Goal: Task Accomplishment & Management: Manage account settings

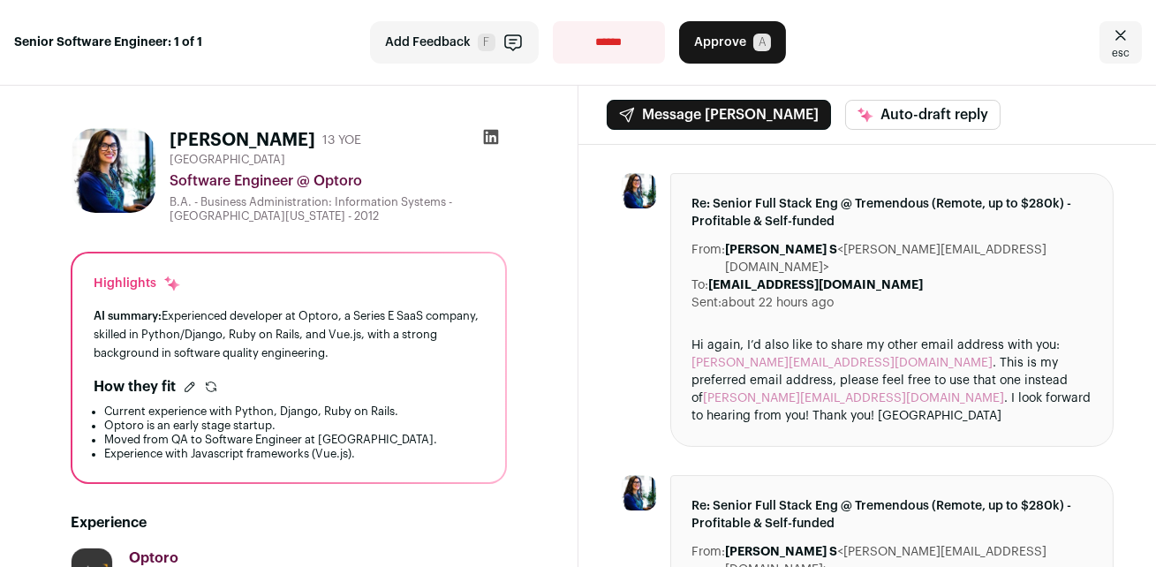
click at [475, 138] on div at bounding box center [491, 140] width 32 height 25
click at [482, 137] on icon at bounding box center [491, 137] width 18 height 18
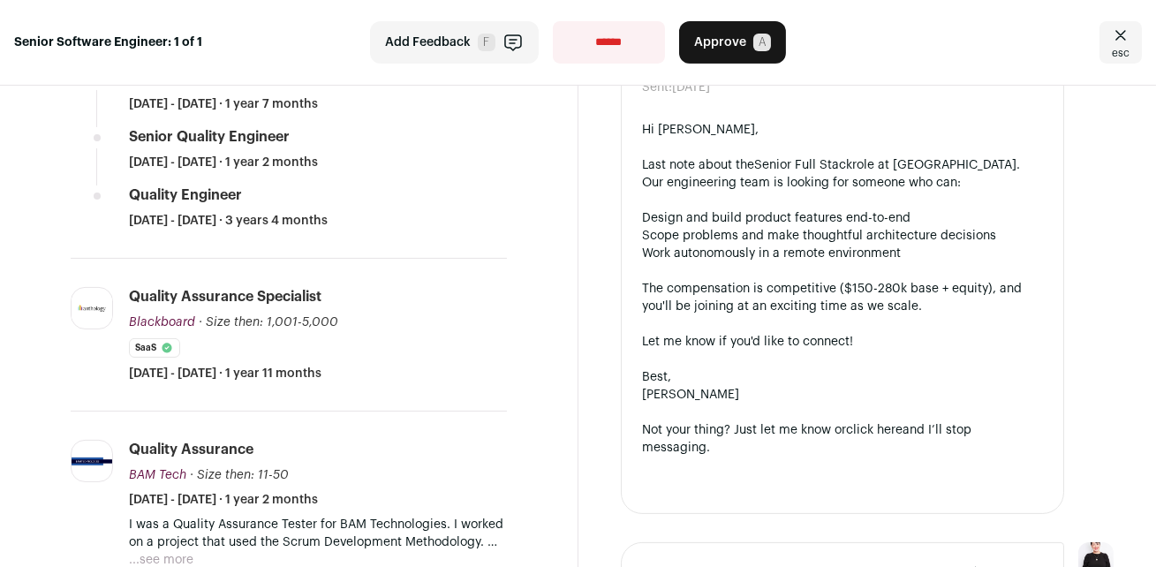
scroll to position [400, 0]
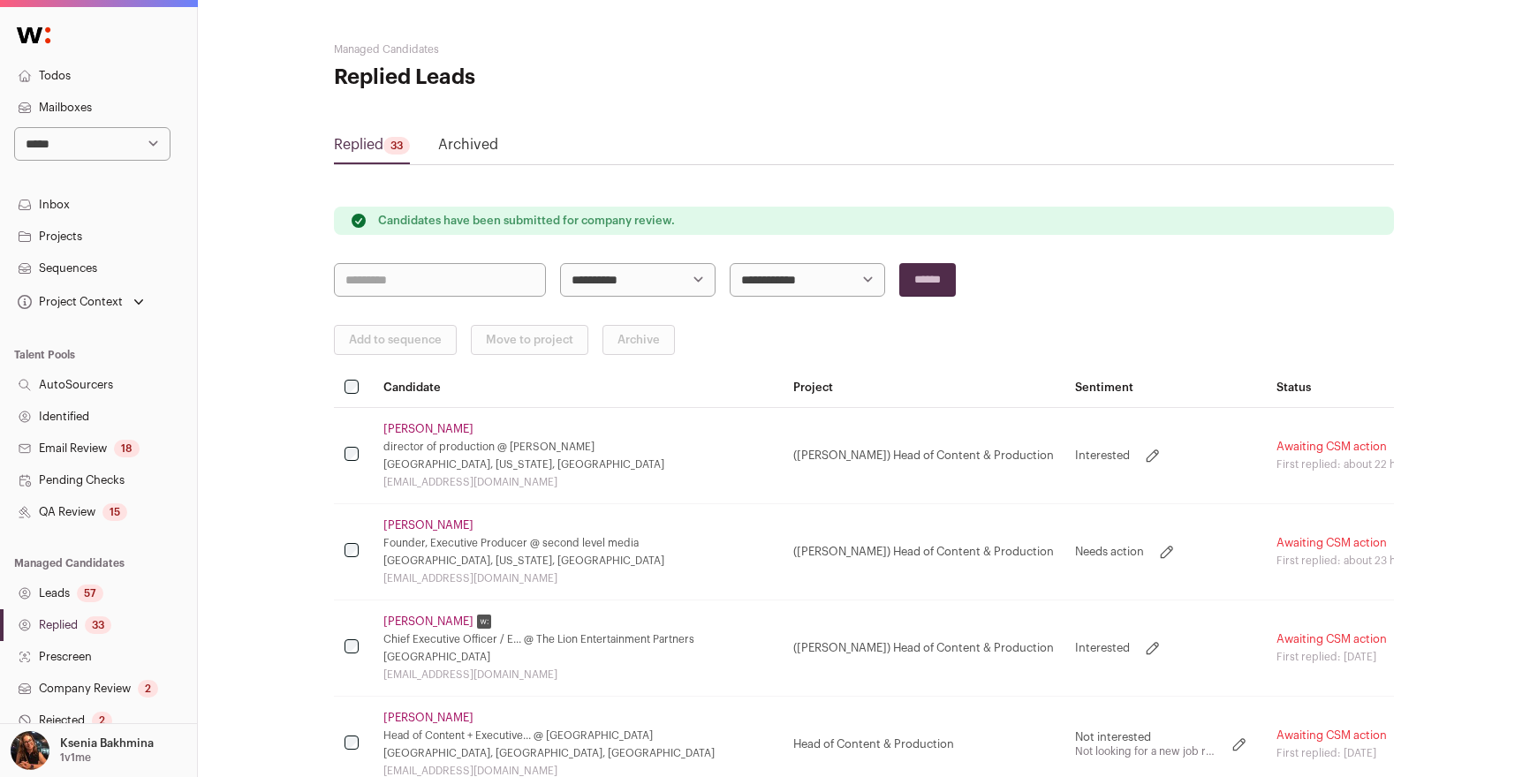
scroll to position [22, 0]
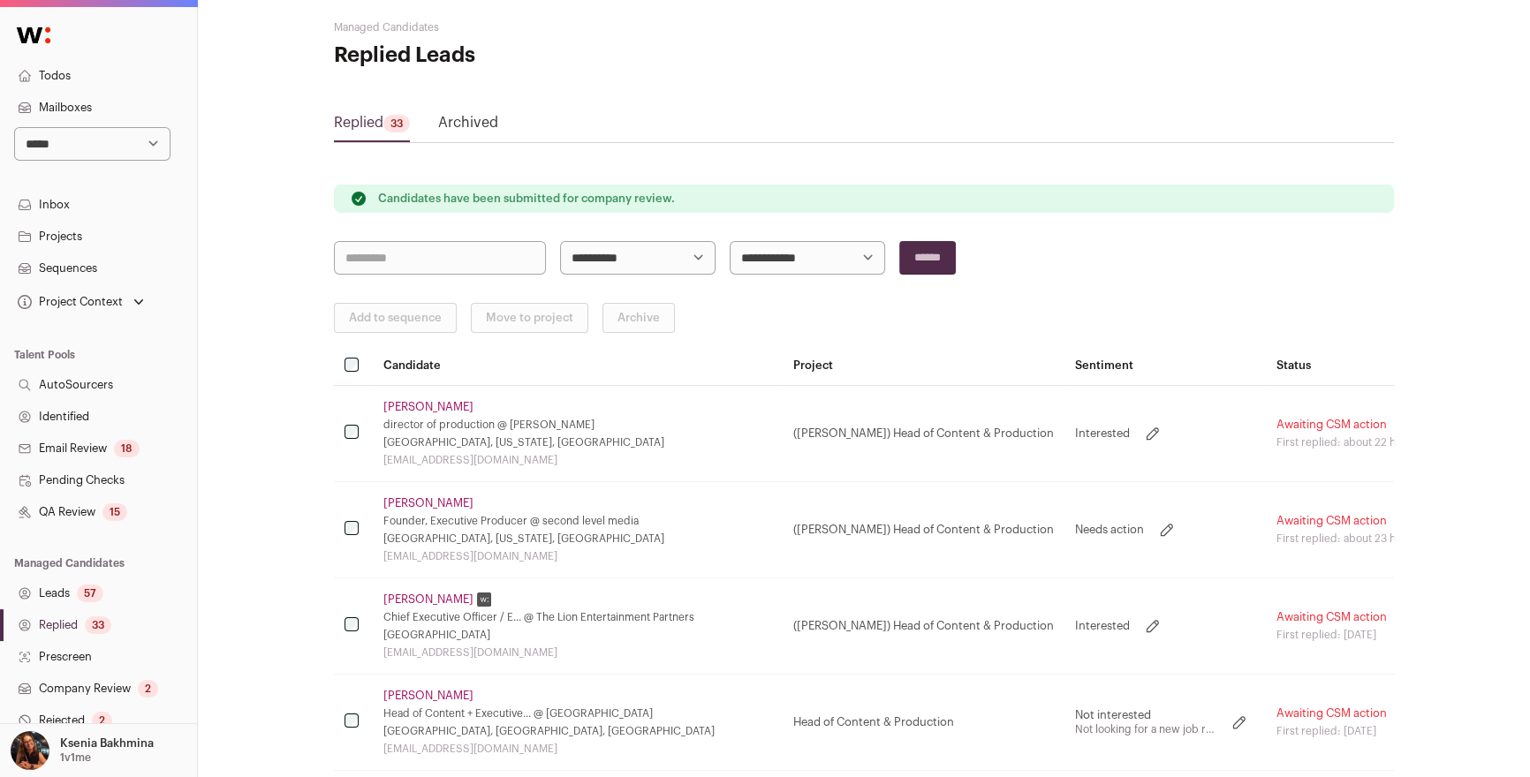
click at [86, 147] on select "**********" at bounding box center [92, 144] width 156 height 34
select select "*****"
click at [14, 127] on select "**********" at bounding box center [92, 144] width 156 height 34
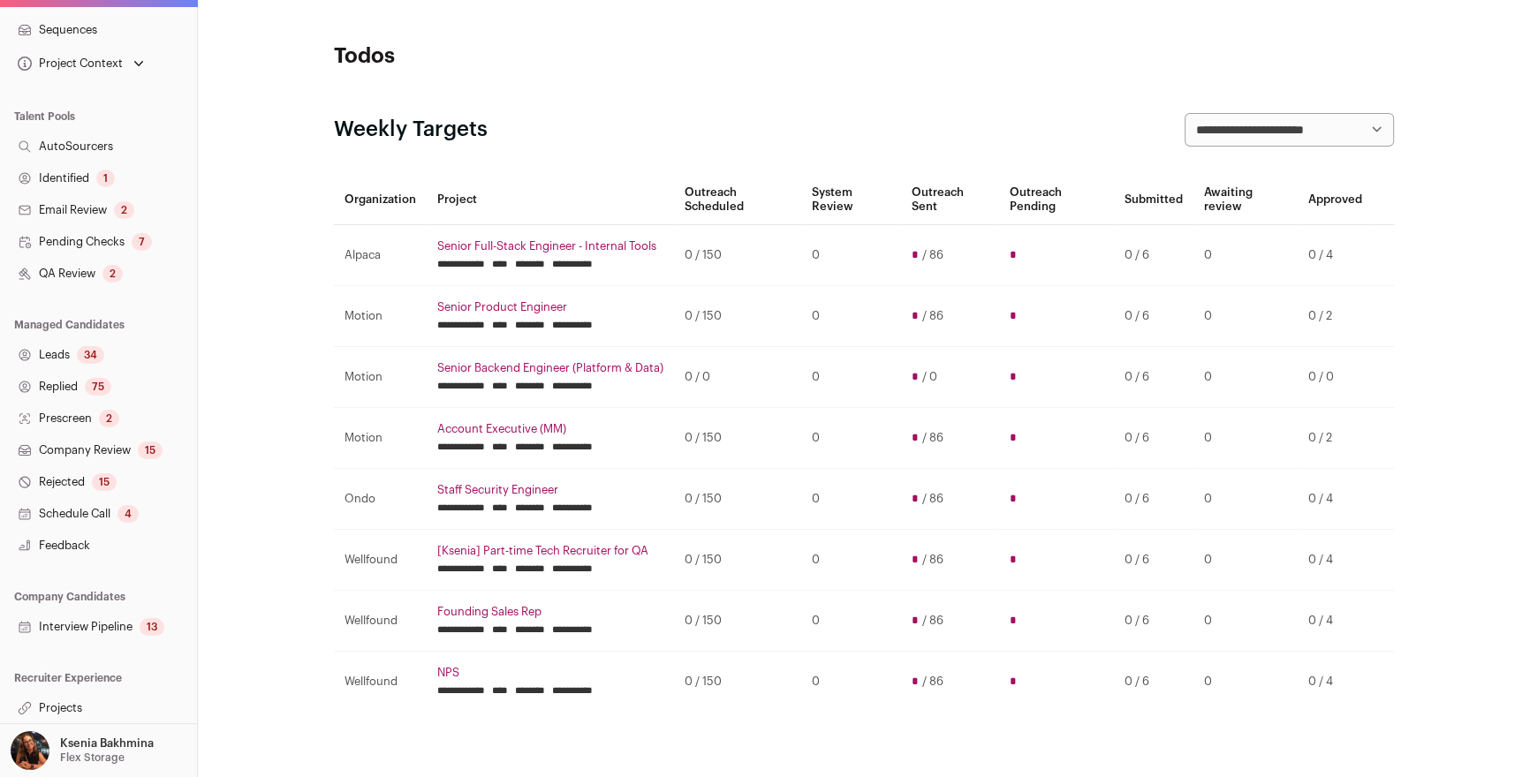
scroll to position [583, 0]
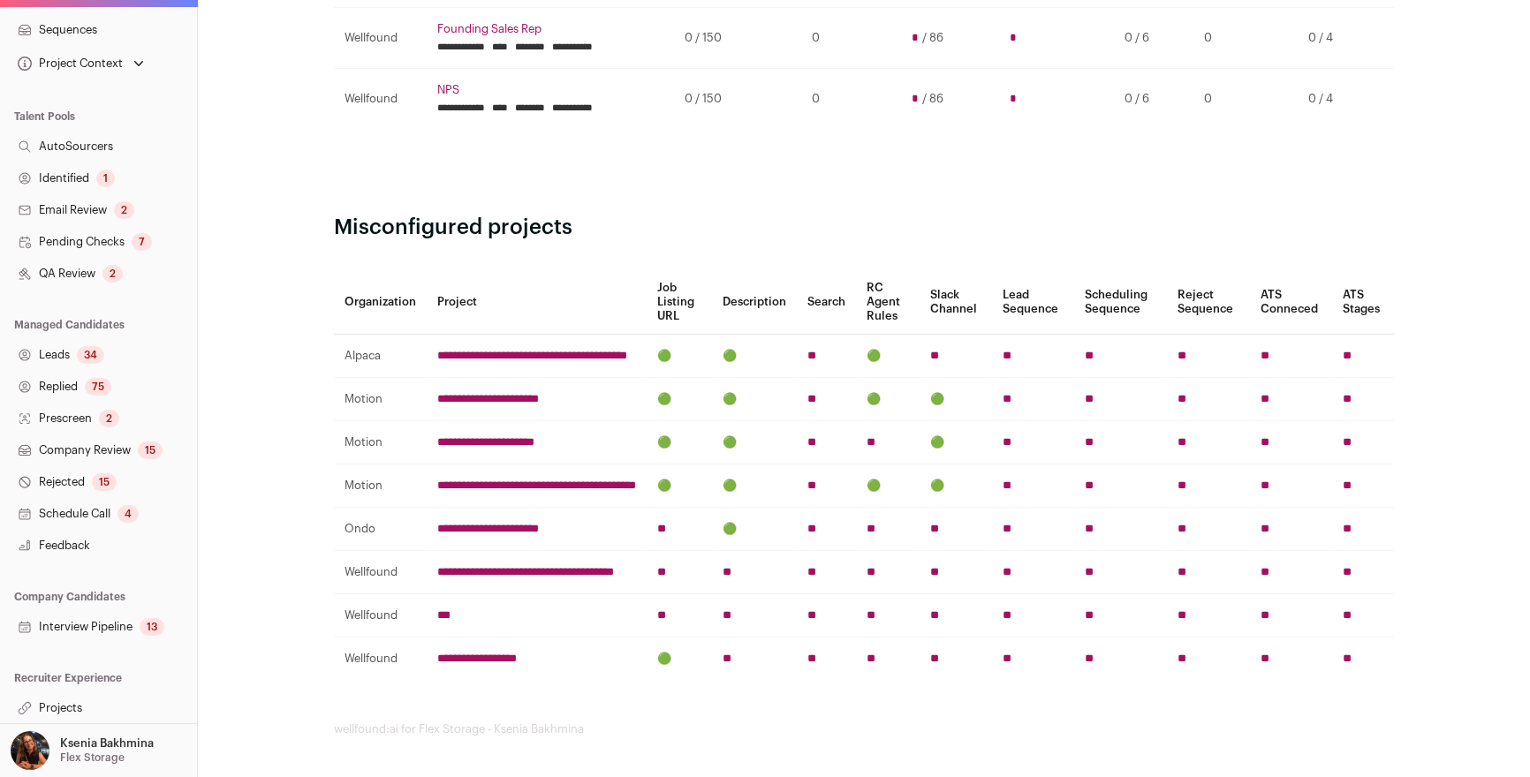
click at [80, 708] on link "Projects" at bounding box center [98, 709] width 197 height 32
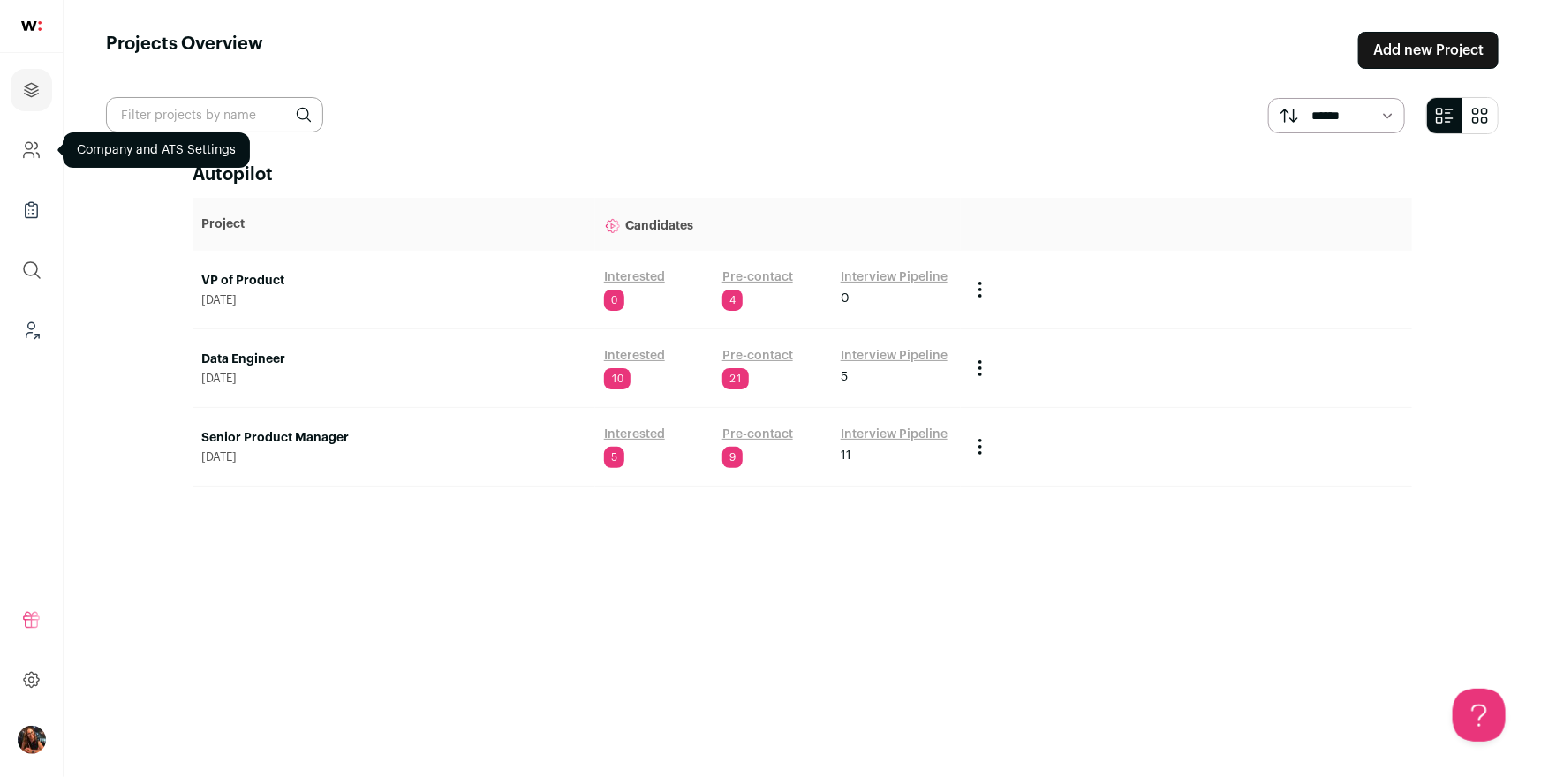
click at [34, 155] on icon "Company and ATS Settings" at bounding box center [29, 155] width 11 height 5
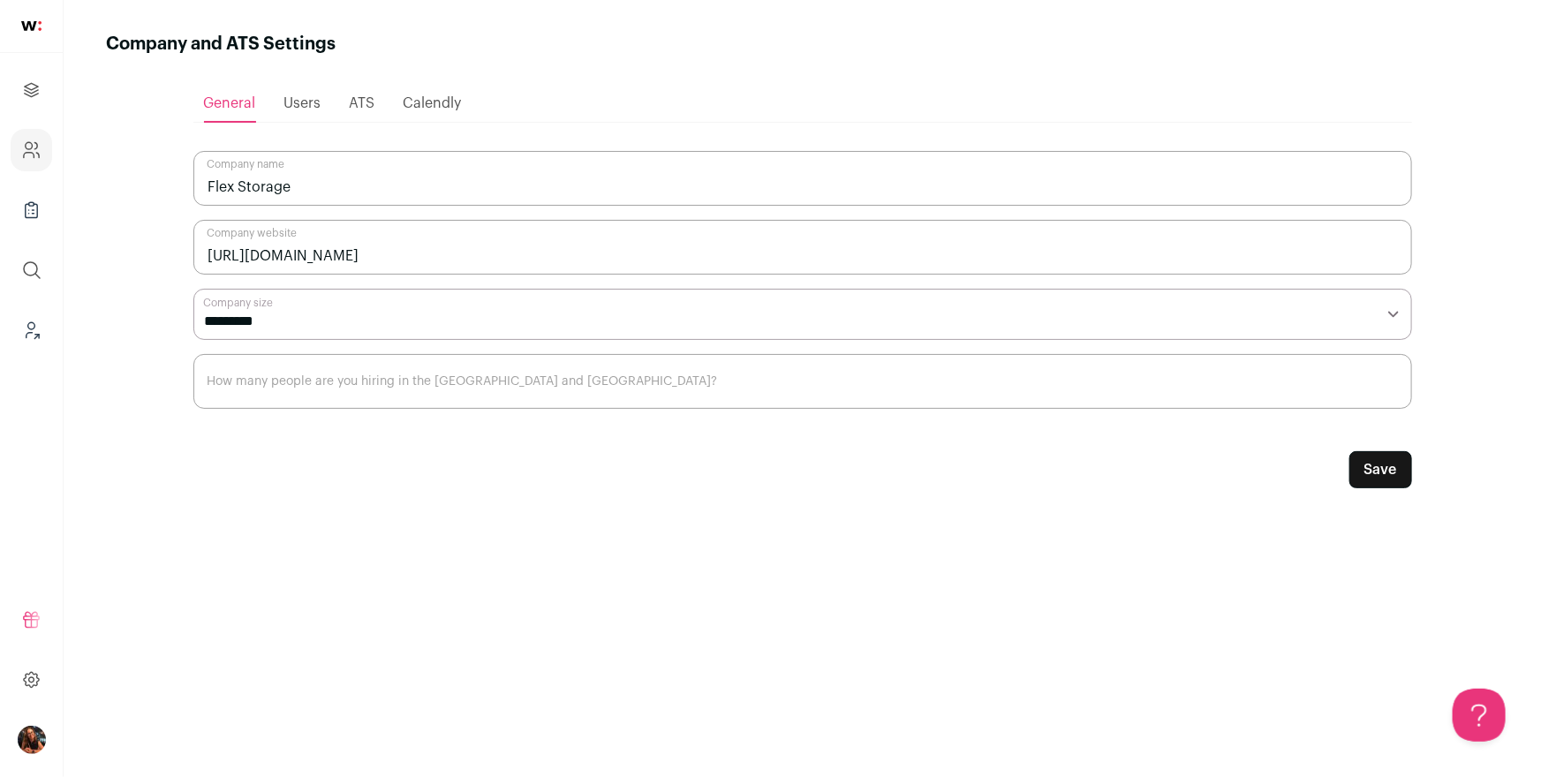
click at [290, 100] on span "Users" at bounding box center [302, 103] width 37 height 14
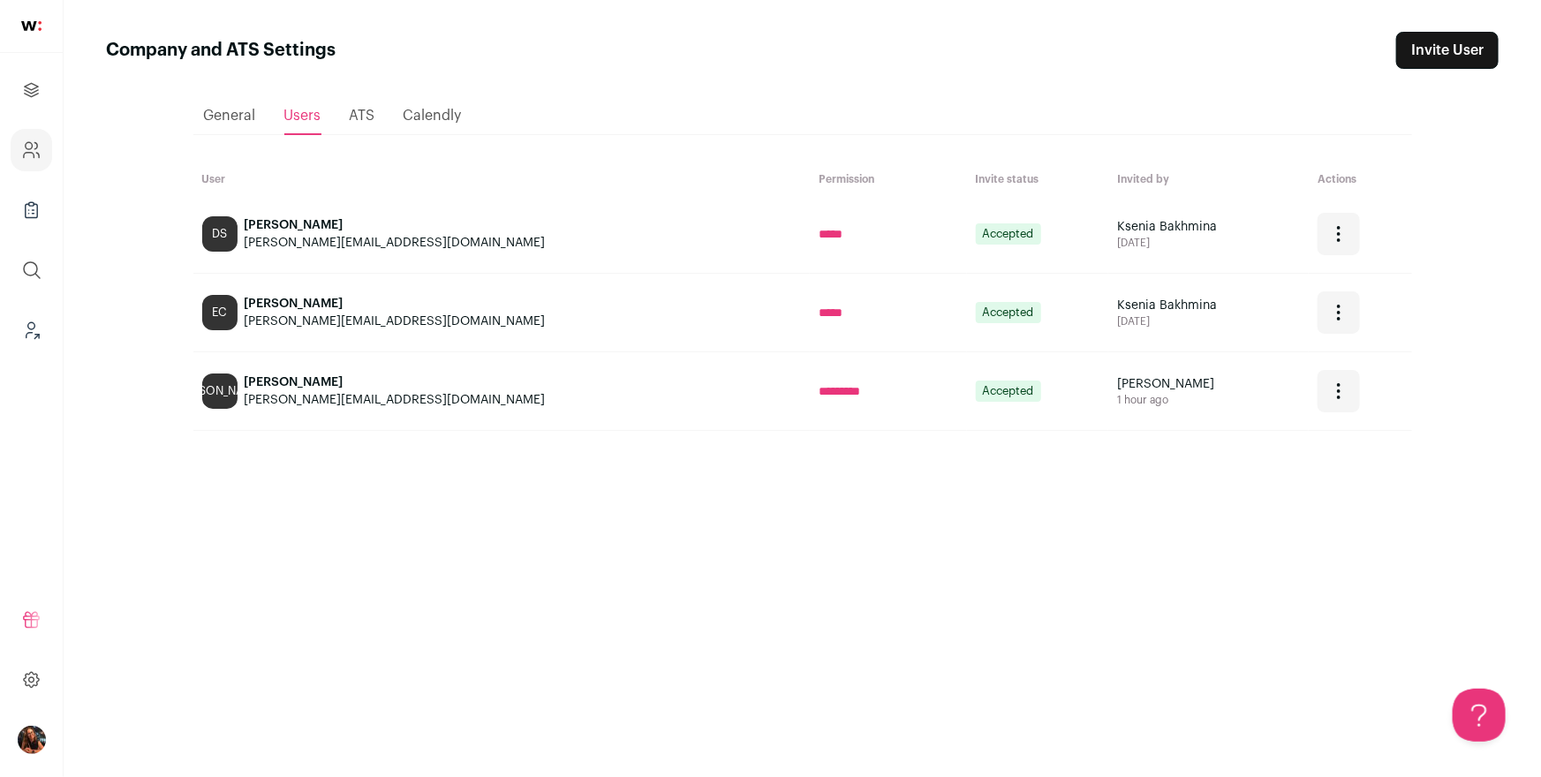
click at [1429, 49] on link "Invite User" at bounding box center [1448, 50] width 102 height 37
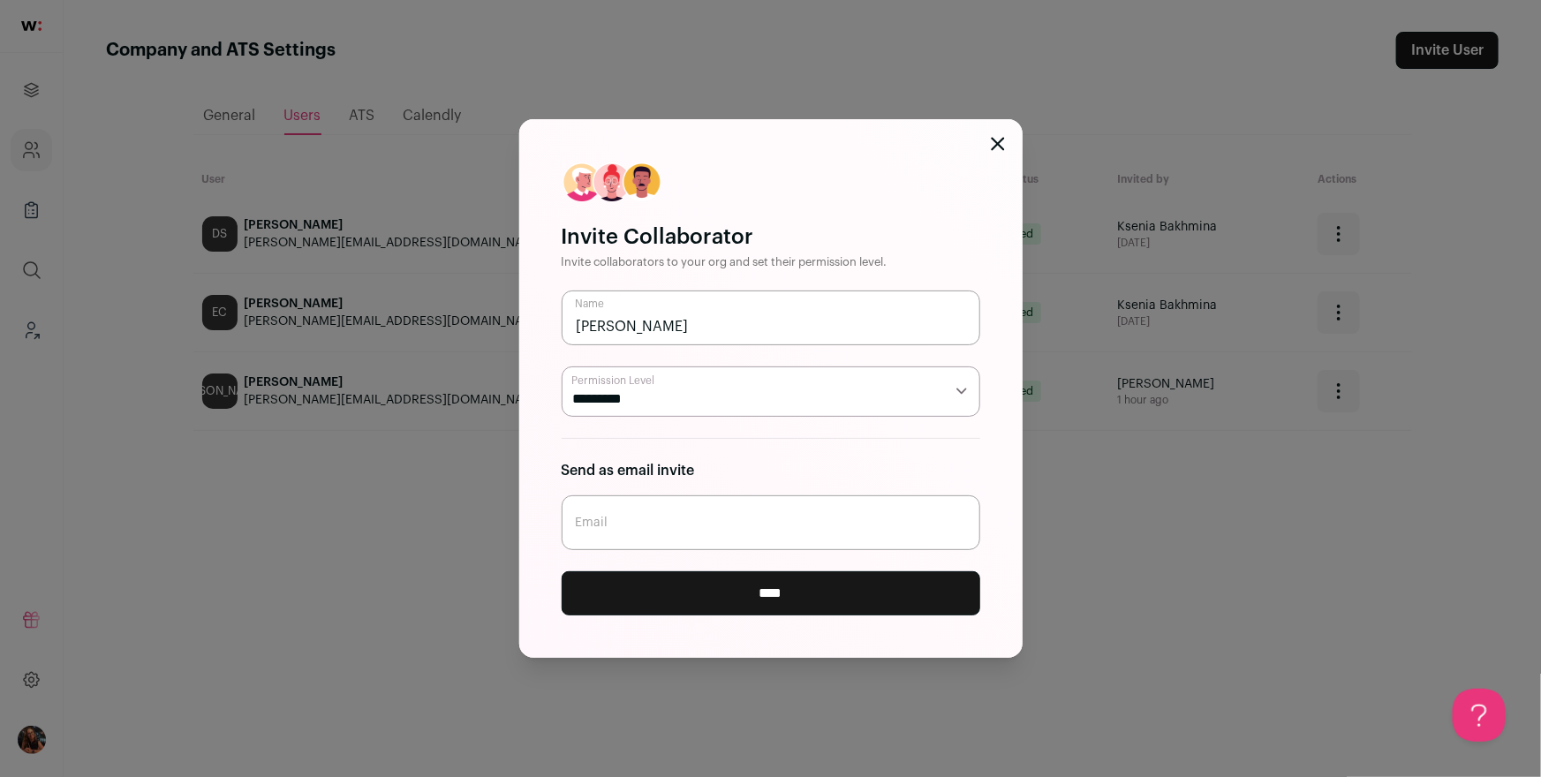
type input "Joslin M"
click at [791, 543] on input "Email" at bounding box center [771, 523] width 419 height 55
paste input "[PERSON_NAME][EMAIL_ADDRESS][DOMAIN_NAME]"
drag, startPoint x: 750, startPoint y: 522, endPoint x: 717, endPoint y: 527, distance: 33.1
click at [717, 527] on input "[PERSON_NAME][EMAIL_ADDRESS][DOMAIN_NAME]" at bounding box center [771, 523] width 419 height 55
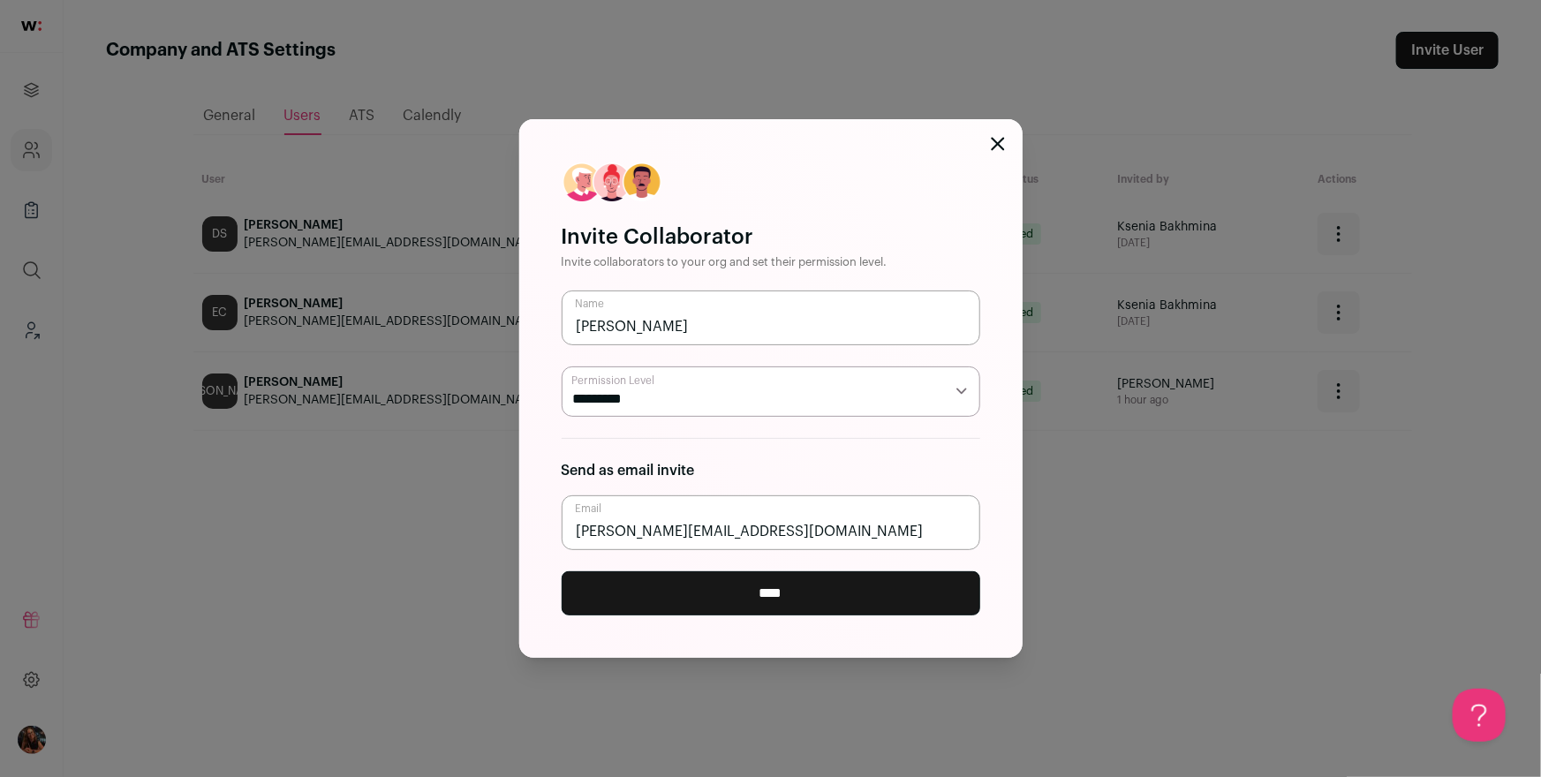
type input "joslin.m@flex.storage"
click at [782, 591] on input "****" at bounding box center [771, 594] width 419 height 44
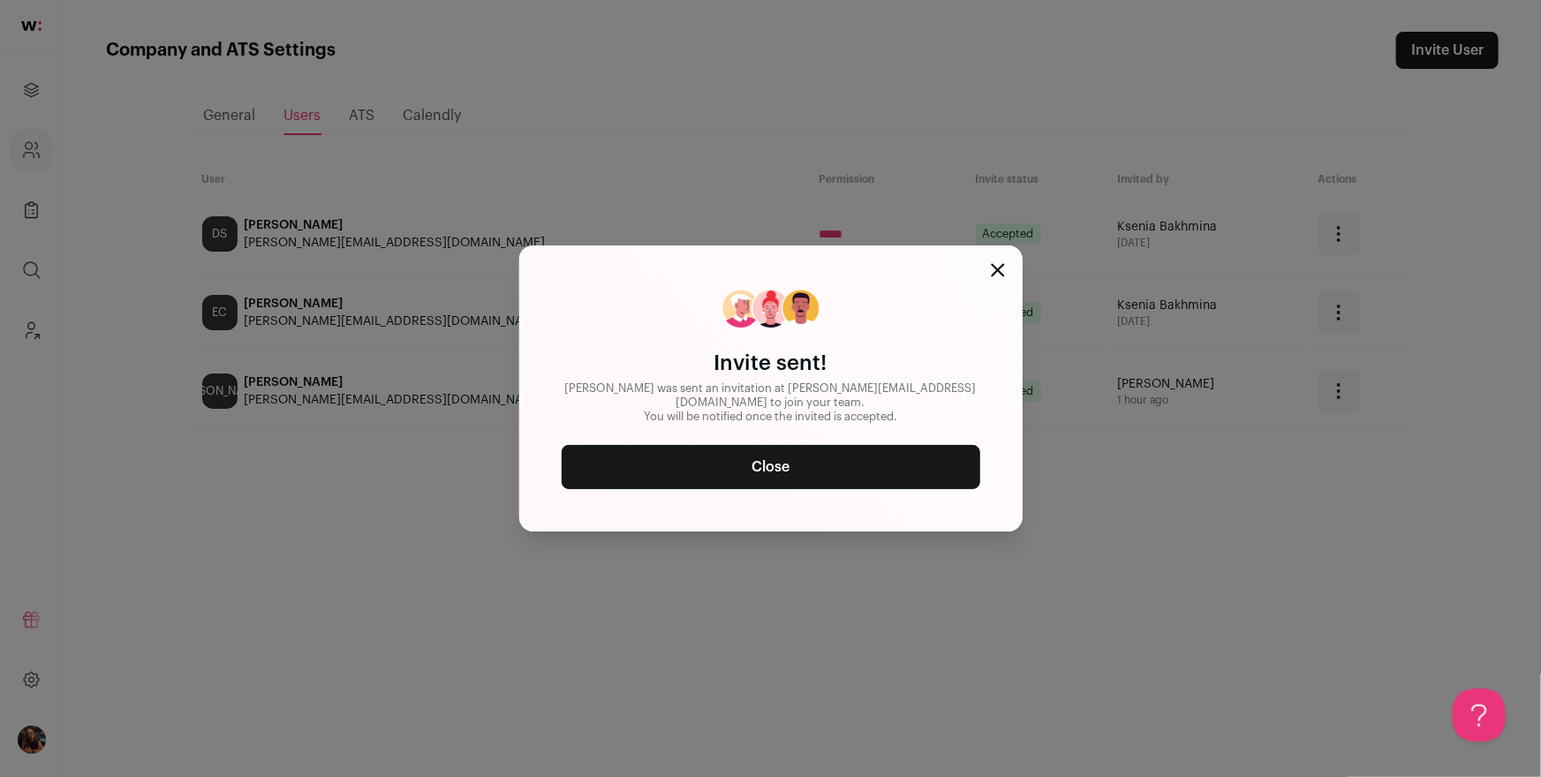
click at [774, 457] on link "Close" at bounding box center [771, 467] width 419 height 44
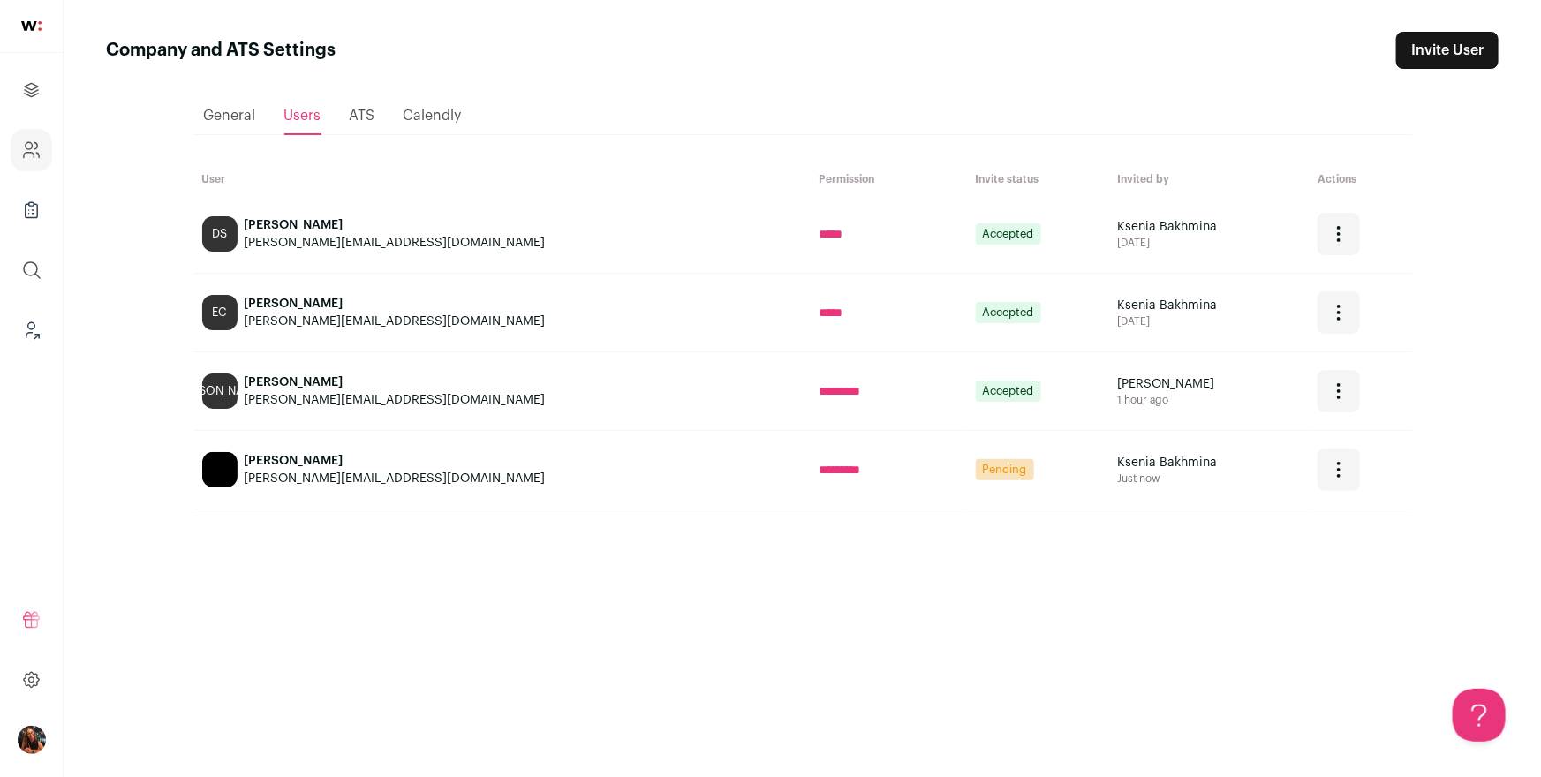
click at [1328, 468] on icon "Open dropdown" at bounding box center [1338, 469] width 21 height 21
click at [1377, 552] on button "Copy invite link" at bounding box center [1430, 554] width 195 height 57
click at [1328, 467] on icon "Open dropdown" at bounding box center [1338, 469] width 21 height 21
click at [1353, 549] on button "Copy invite link" at bounding box center [1430, 554] width 195 height 57
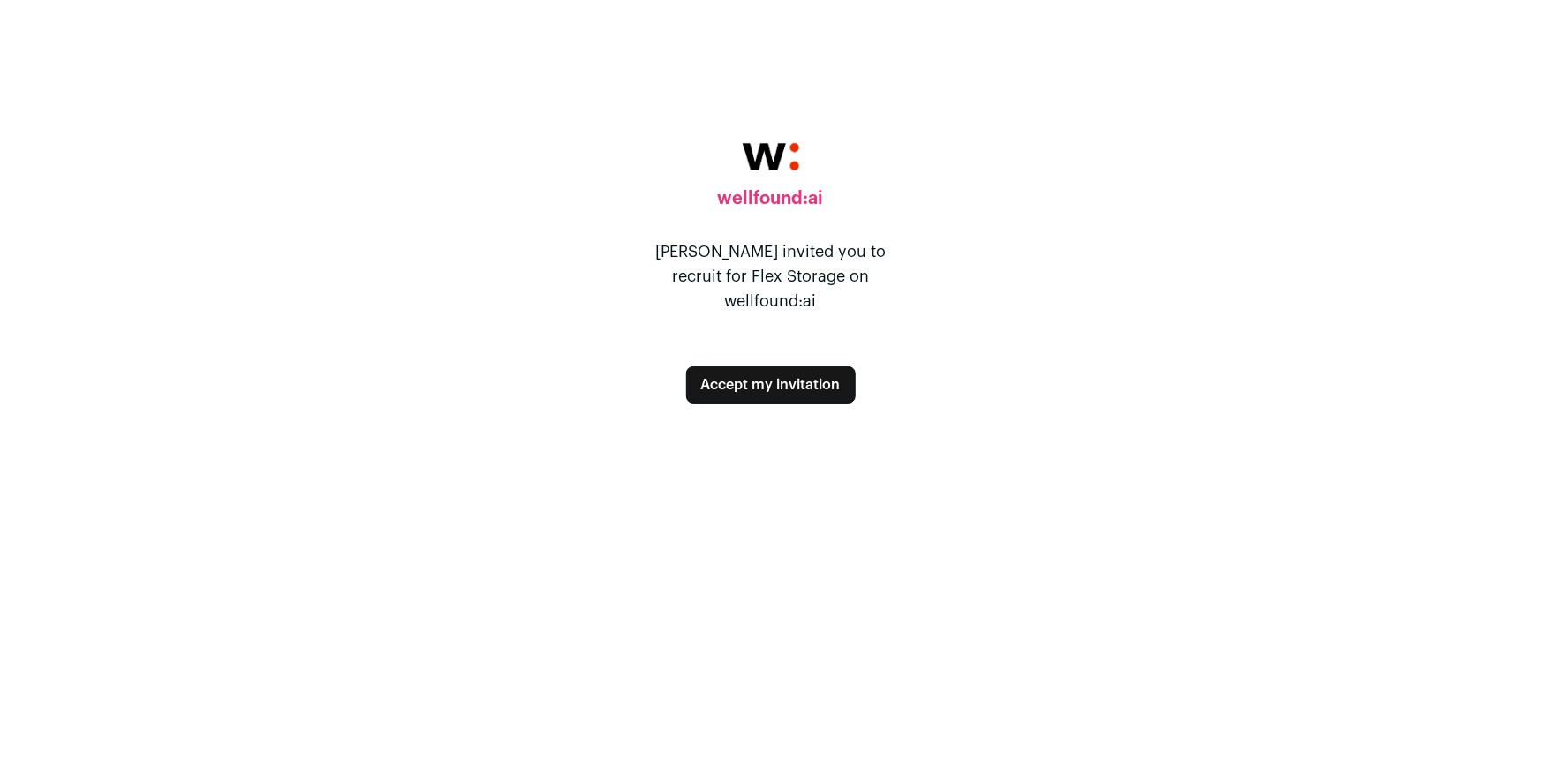
click at [788, 379] on button "Accept my invitation" at bounding box center [771, 385] width 170 height 37
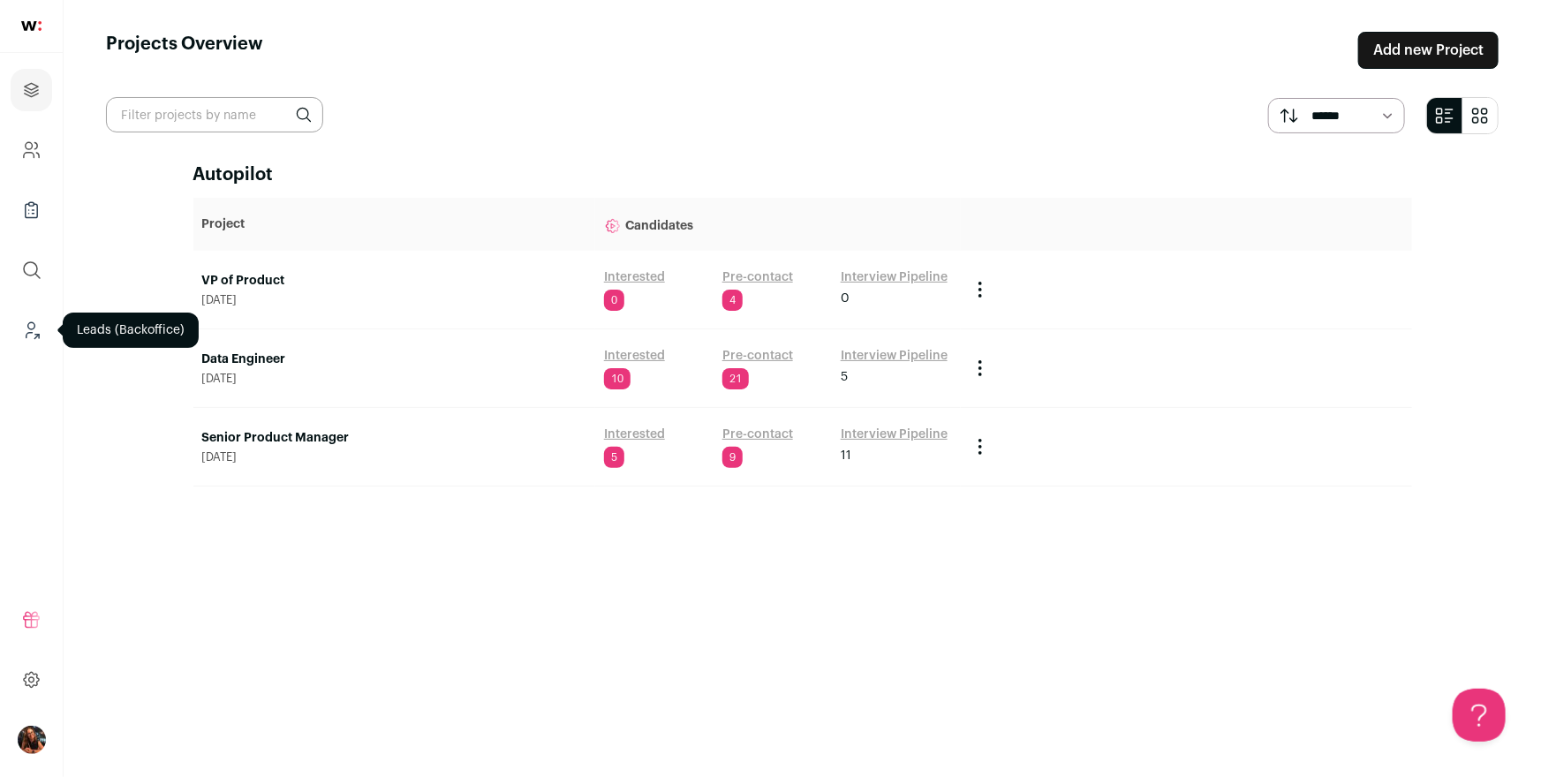
click at [27, 332] on icon "Leads (Backoffice)" at bounding box center [31, 330] width 20 height 21
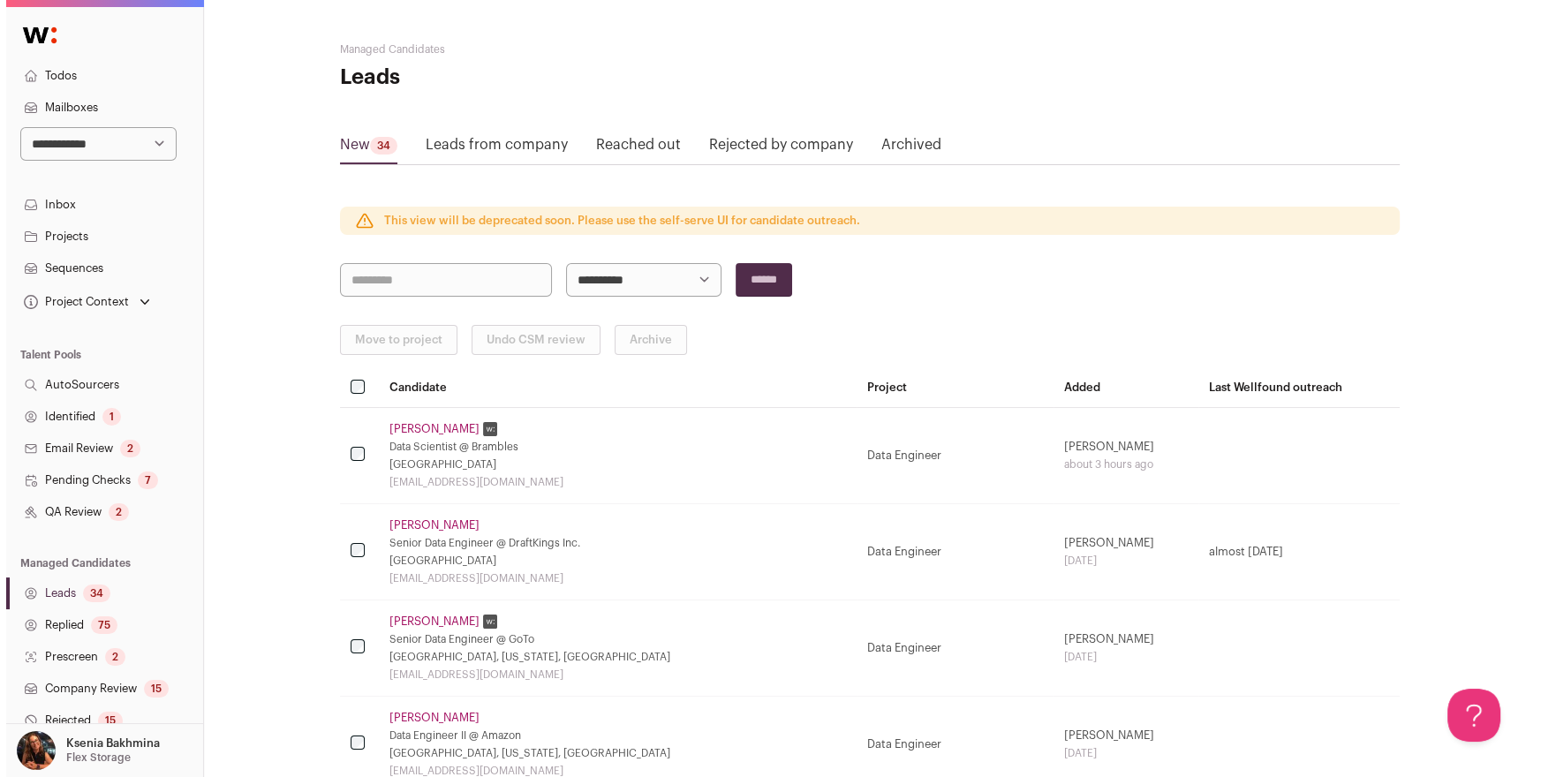
scroll to position [238, 0]
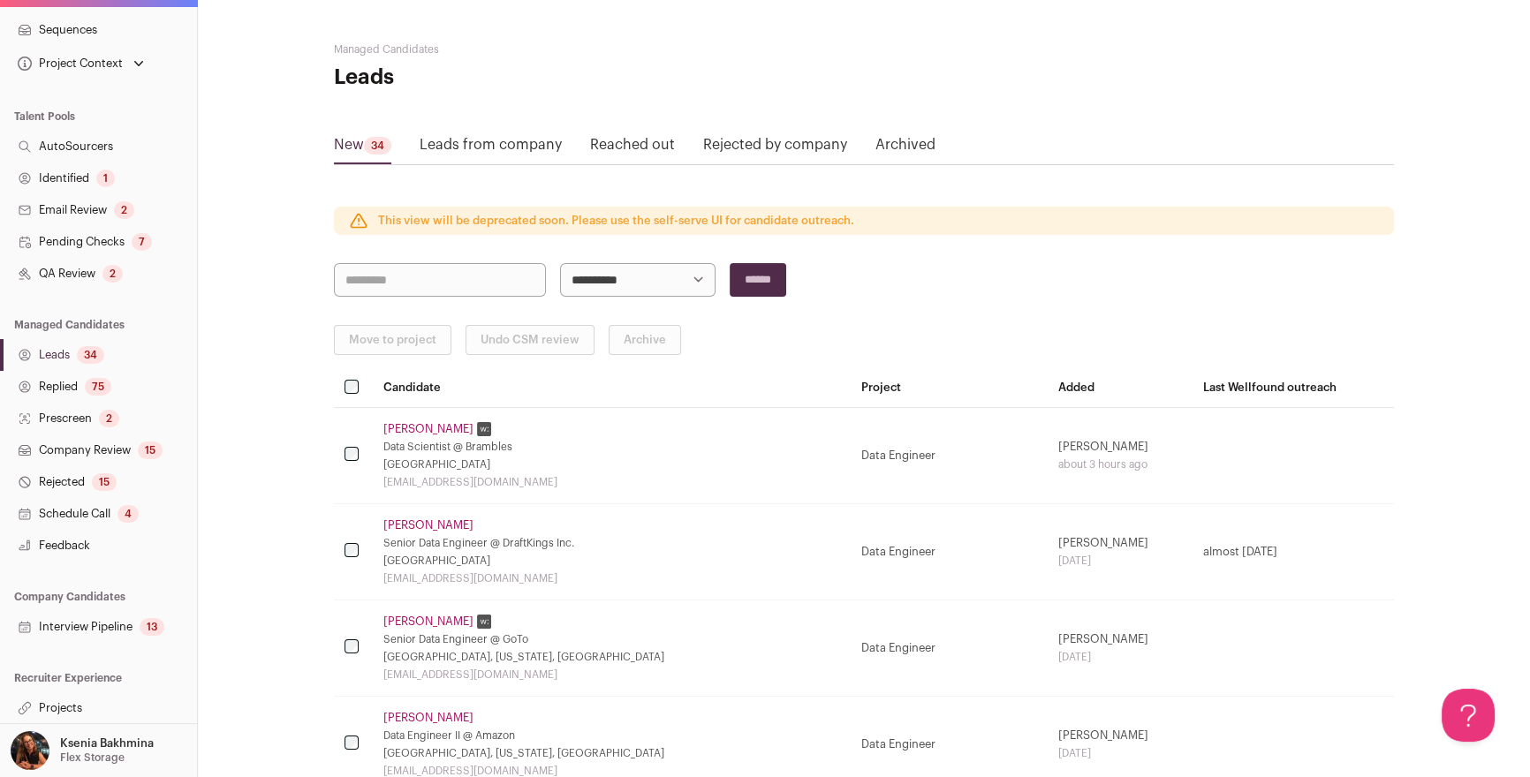
click at [48, 711] on link "Projects" at bounding box center [98, 709] width 197 height 32
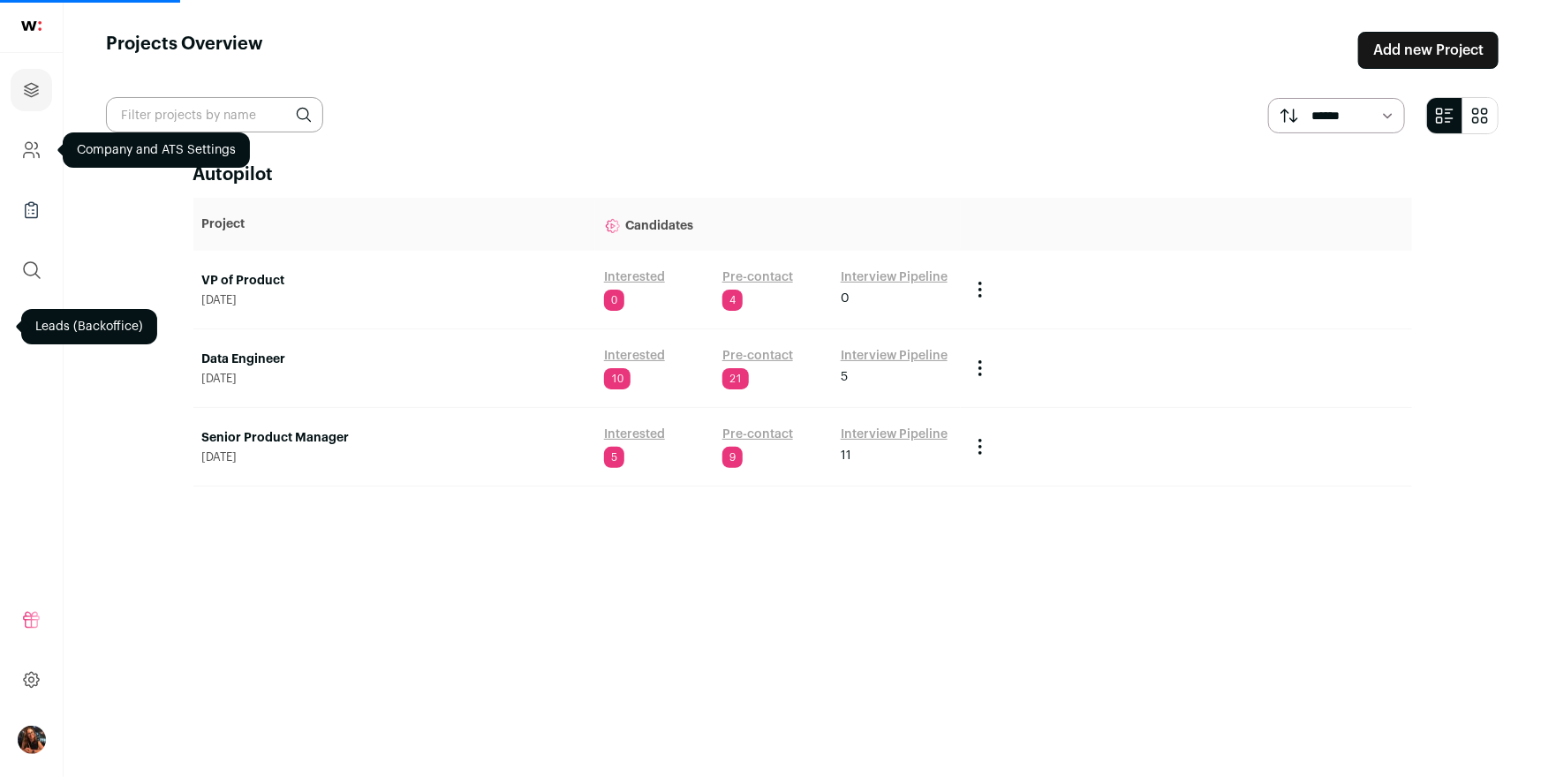
click at [21, 142] on icon "Company and ATS Settings" at bounding box center [31, 150] width 20 height 21
click at [35, 155] on icon "Company and ATS Settings" at bounding box center [31, 150] width 20 height 21
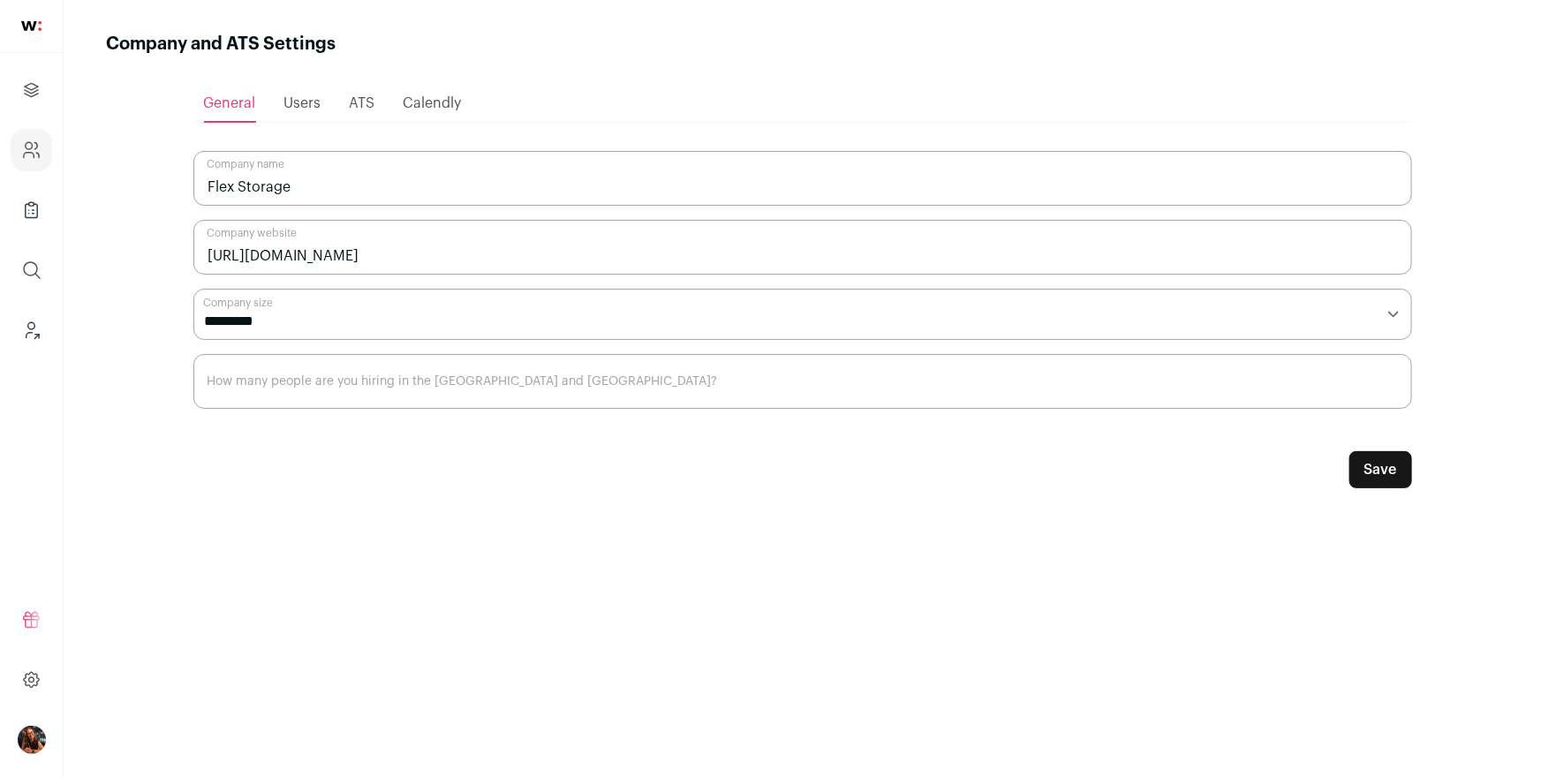
click at [321, 103] on ul "General Users ATS Calendly" at bounding box center [802, 104] width 1219 height 38
click at [313, 103] on span "Users" at bounding box center [302, 103] width 37 height 14
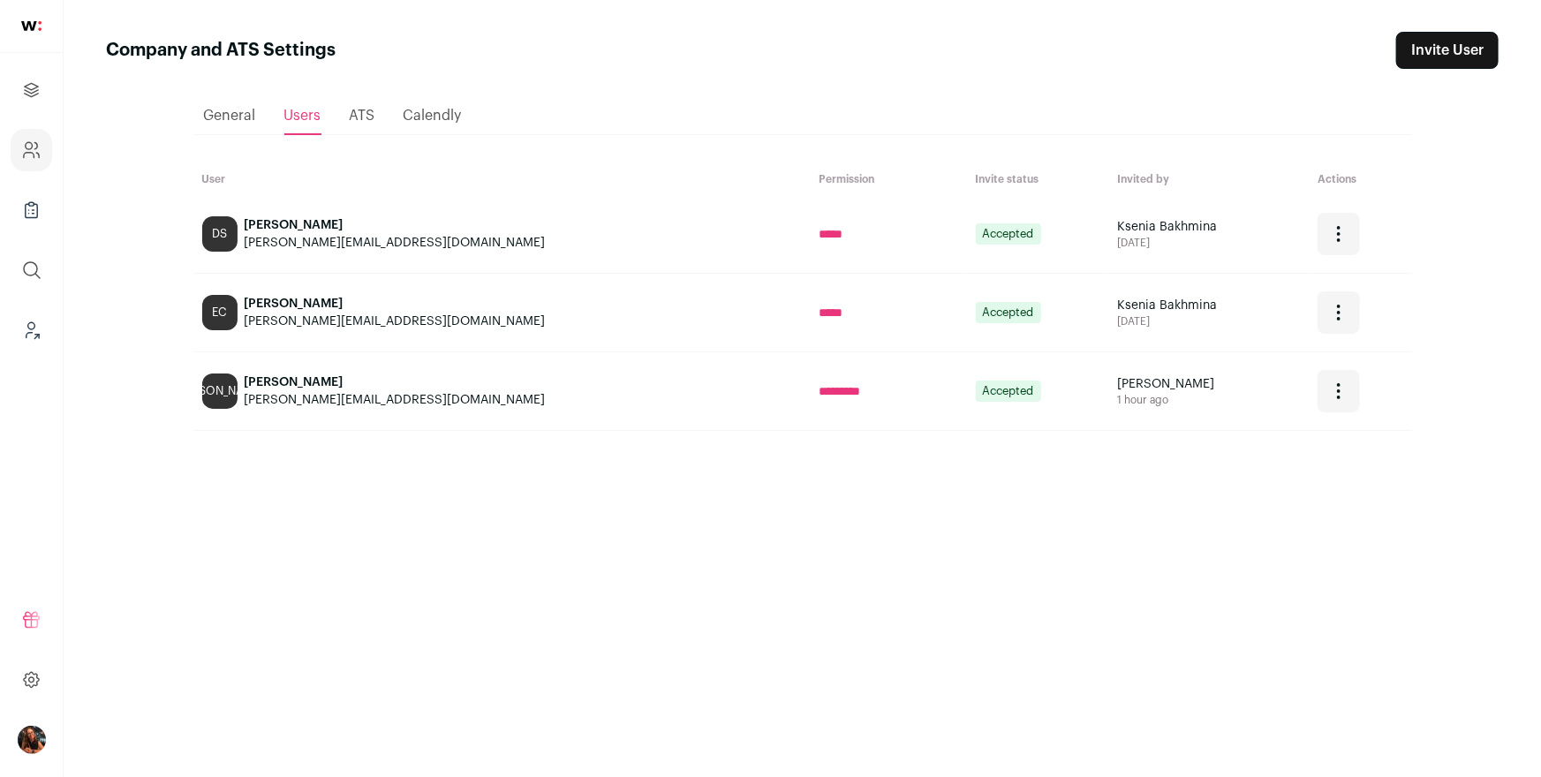
click at [1458, 52] on link "Invite User" at bounding box center [1448, 50] width 102 height 37
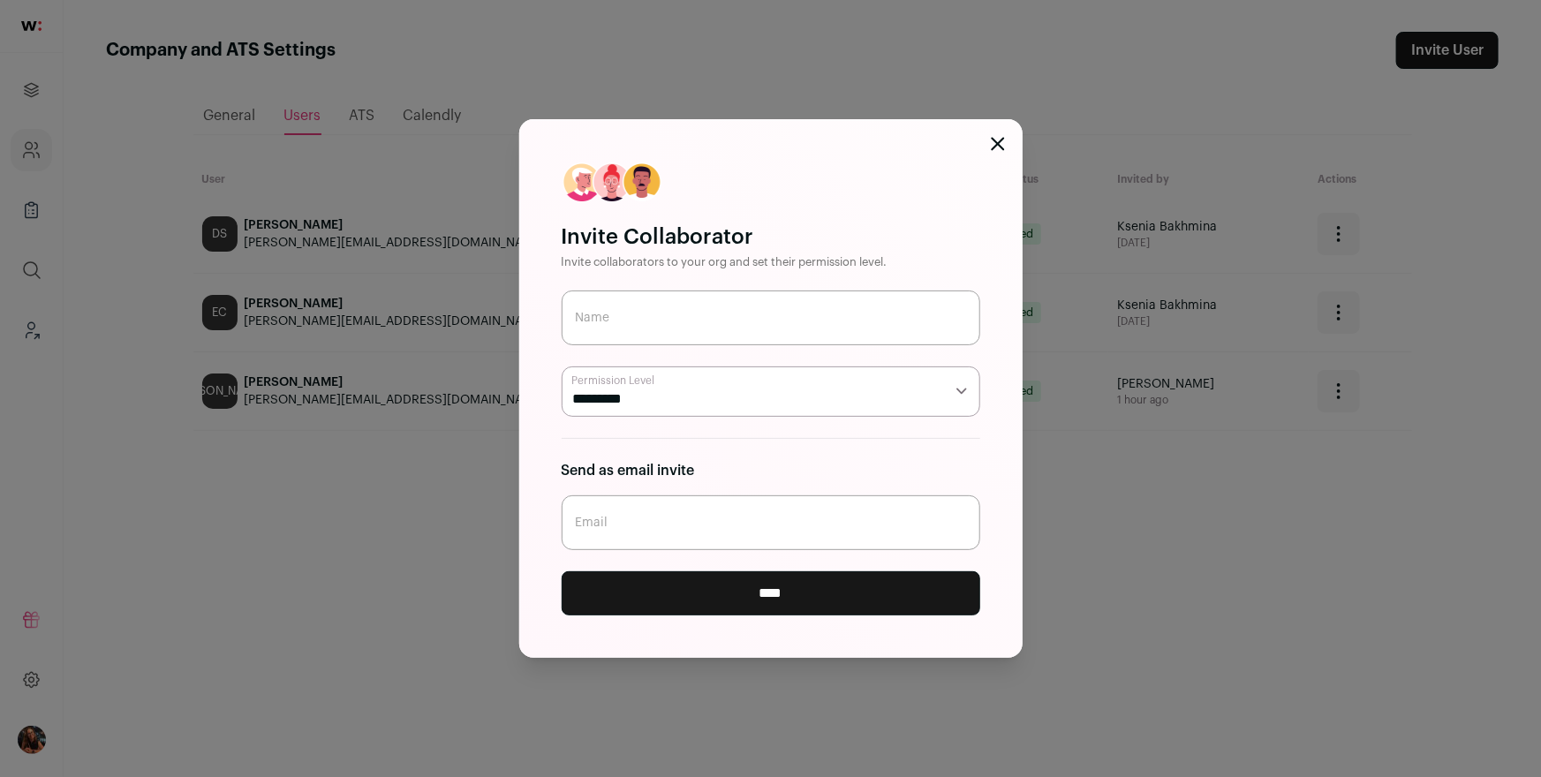
click at [794, 523] on input "Email" at bounding box center [771, 523] width 419 height 55
paste input "https://cloud.wellfound.com/recruit/invites/eyJhbGciOiJIUzI1NiJ9.eyJ0eXBlIjoidX…"
type input "https://cloud.wellfound.com/recruit/invites/eyJhbGciOiJIUzI1NiJ9.eyJ0eXBlIjoidX…"
click at [639, 321] on input "Name" at bounding box center [771, 318] width 419 height 55
type input "Joslin M."
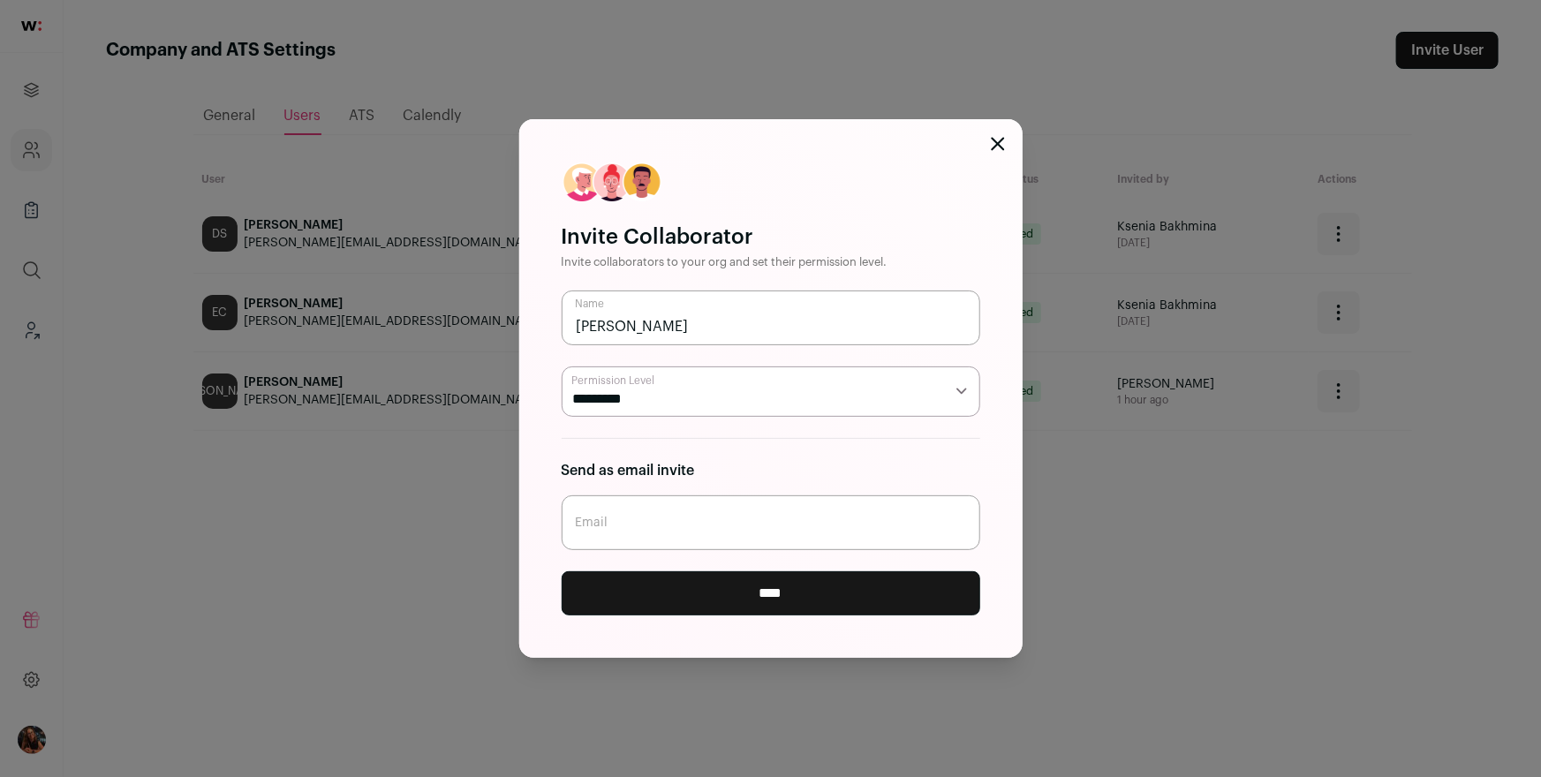
click at [583, 510] on input "Email" at bounding box center [771, 523] width 419 height 55
click at [996, 141] on icon "Close modal" at bounding box center [997, 143] width 11 height 11
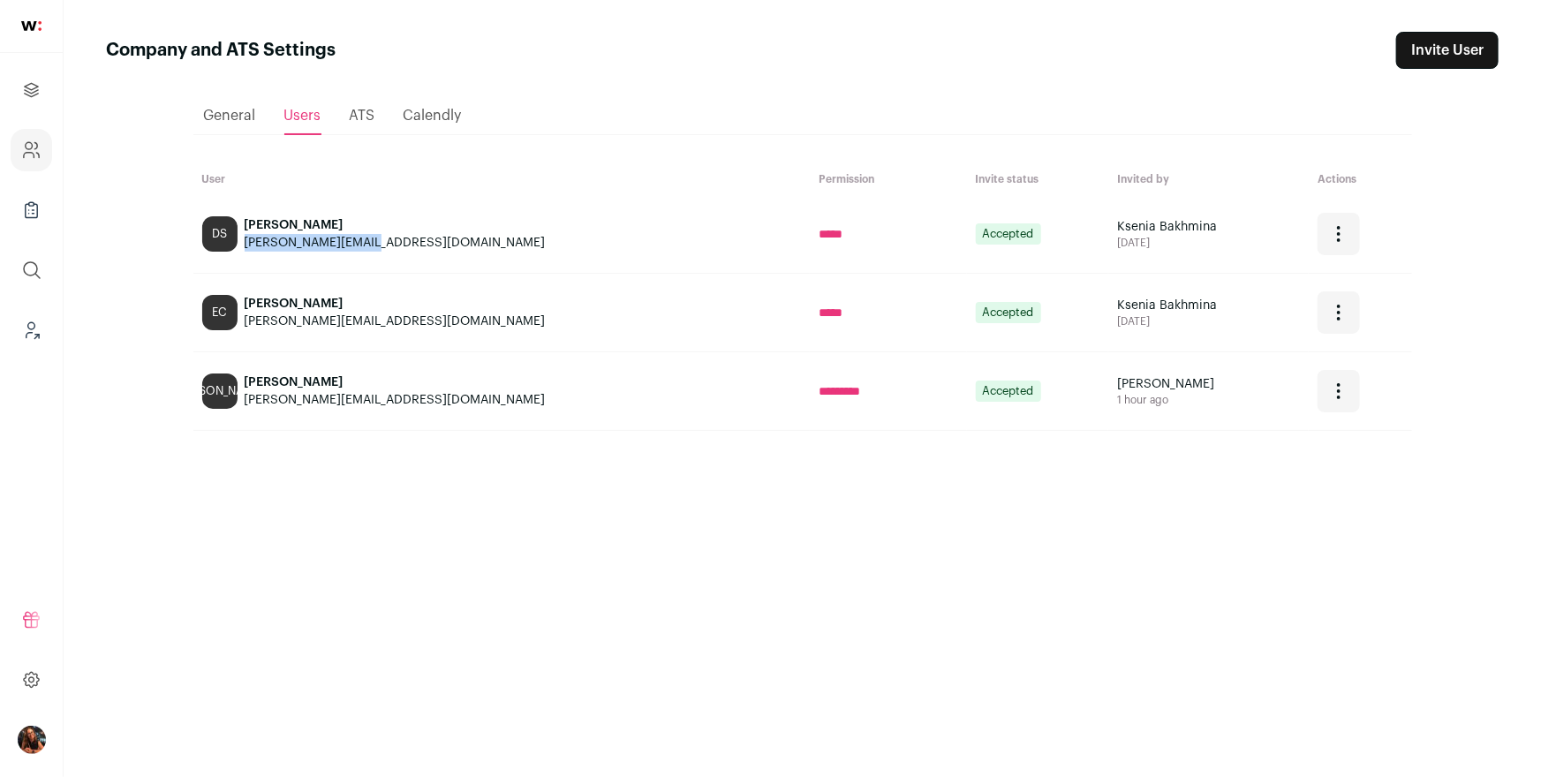
drag, startPoint x: 390, startPoint y: 235, endPoint x: 246, endPoint y: 246, distance: 144.4
click at [246, 246] on div "DS Dean Singh dean.s@flex.storage" at bounding box center [502, 233] width 600 height 35
copy div "[PERSON_NAME][EMAIL_ADDRESS][DOMAIN_NAME]"
click at [1458, 45] on link "Invite User" at bounding box center [1448, 50] width 102 height 37
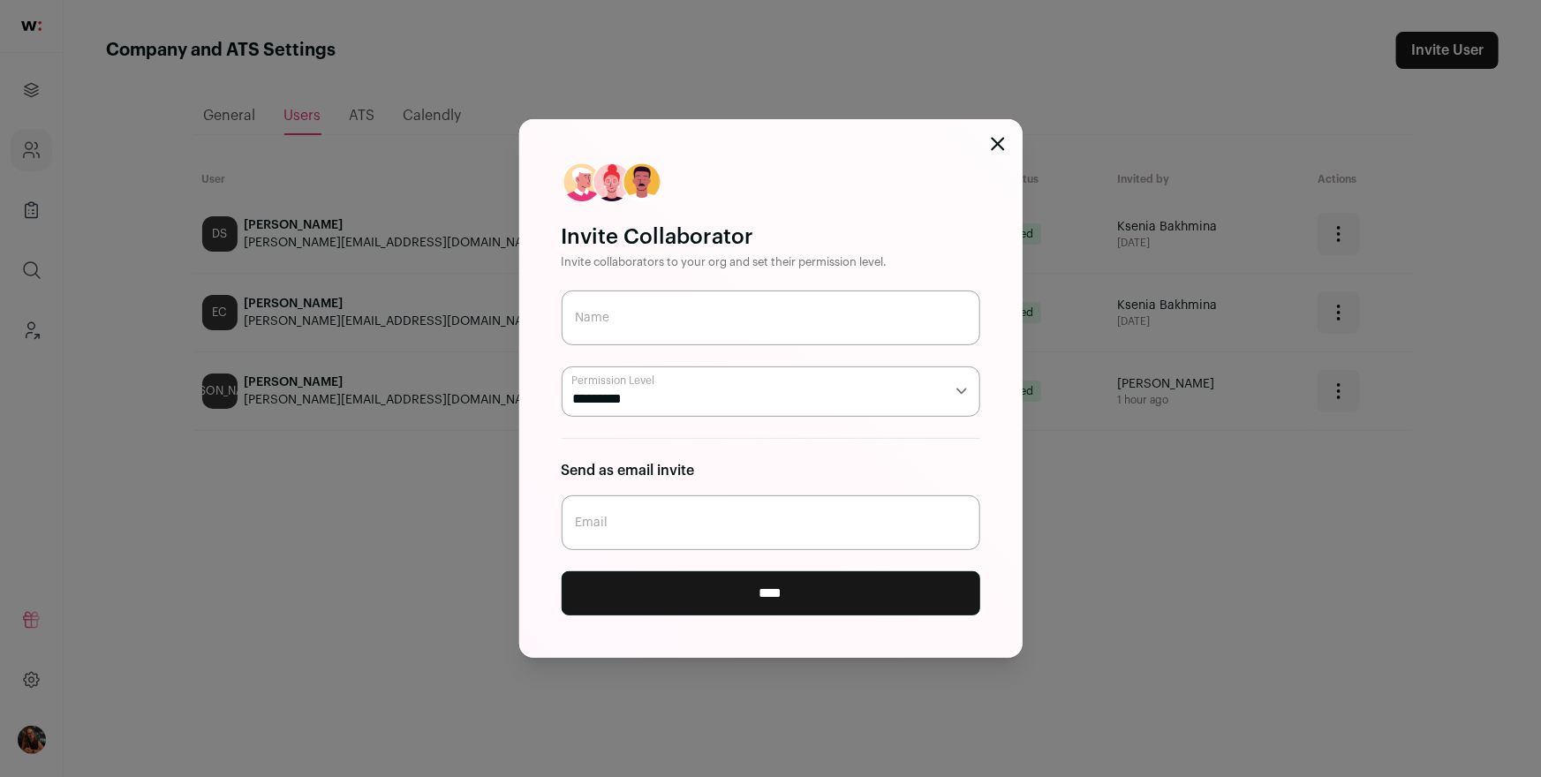
click at [634, 319] on input "Name" at bounding box center [771, 318] width 419 height 55
click at [667, 526] on input "Email" at bounding box center [771, 523] width 419 height 55
paste input "[PERSON_NAME][EMAIL_ADDRESS][DOMAIN_NAME]"
drag, startPoint x: 607, startPoint y: 530, endPoint x: 571, endPoint y: 530, distance: 36.2
click at [572, 530] on input "[PERSON_NAME][EMAIL_ADDRESS][DOMAIN_NAME]" at bounding box center [771, 523] width 419 height 55
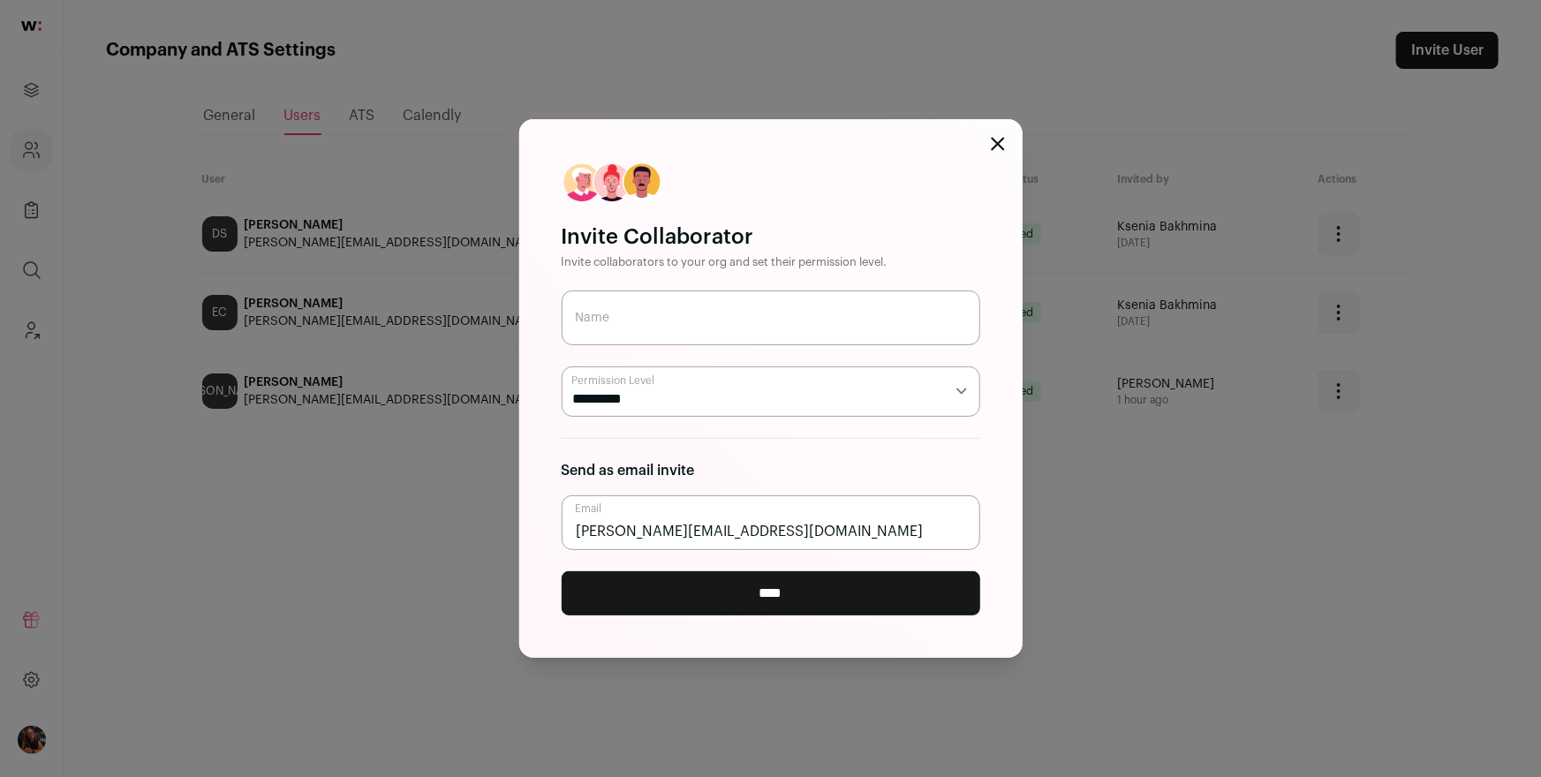
type input "joslin.m@flex.storage"
click at [648, 320] on input "Name" at bounding box center [771, 318] width 419 height 55
type input "Joslin M."
click at [810, 596] on input "****" at bounding box center [771, 594] width 419 height 44
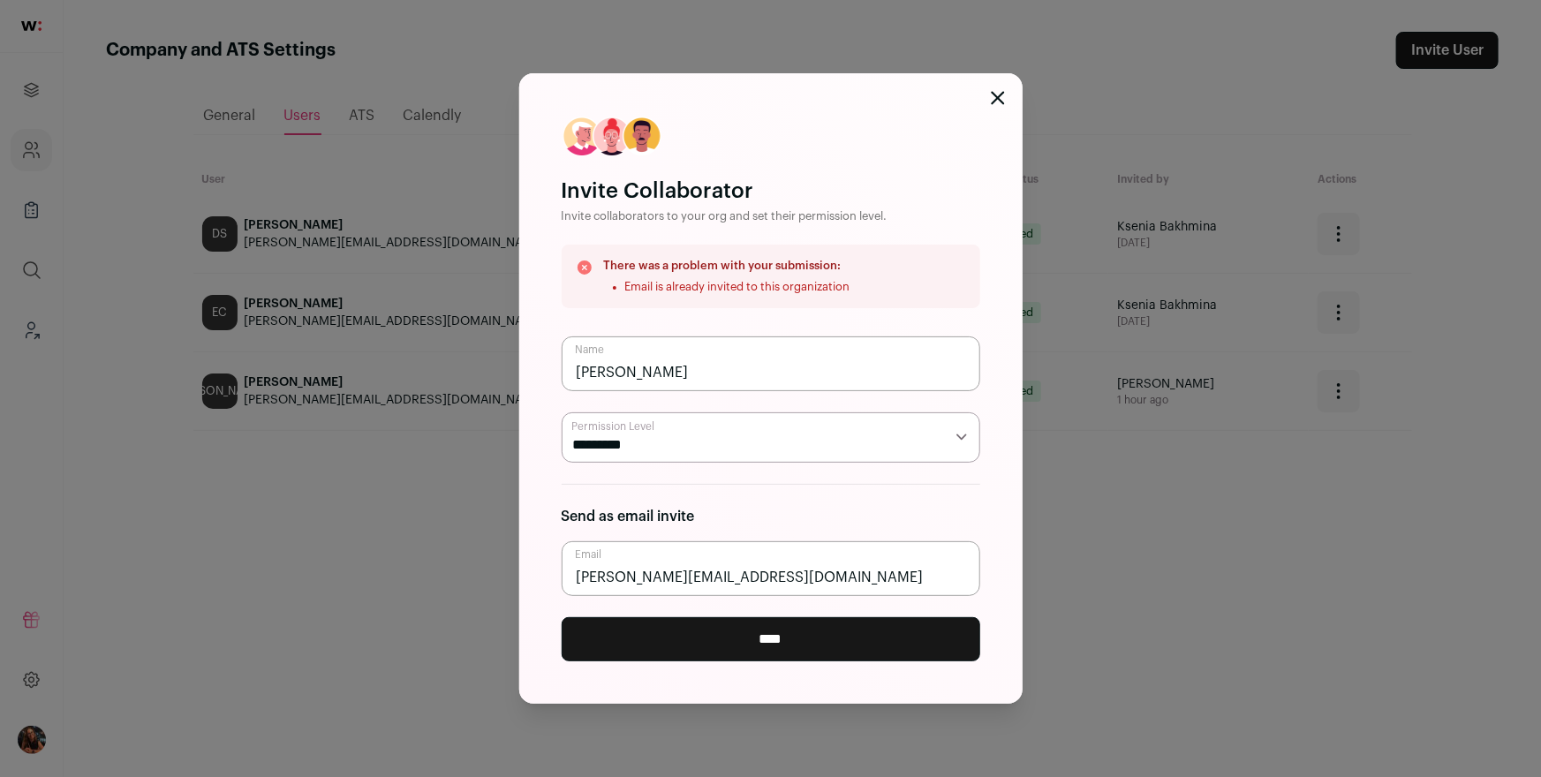
click at [1001, 92] on icon "Close modal" at bounding box center [998, 98] width 14 height 14
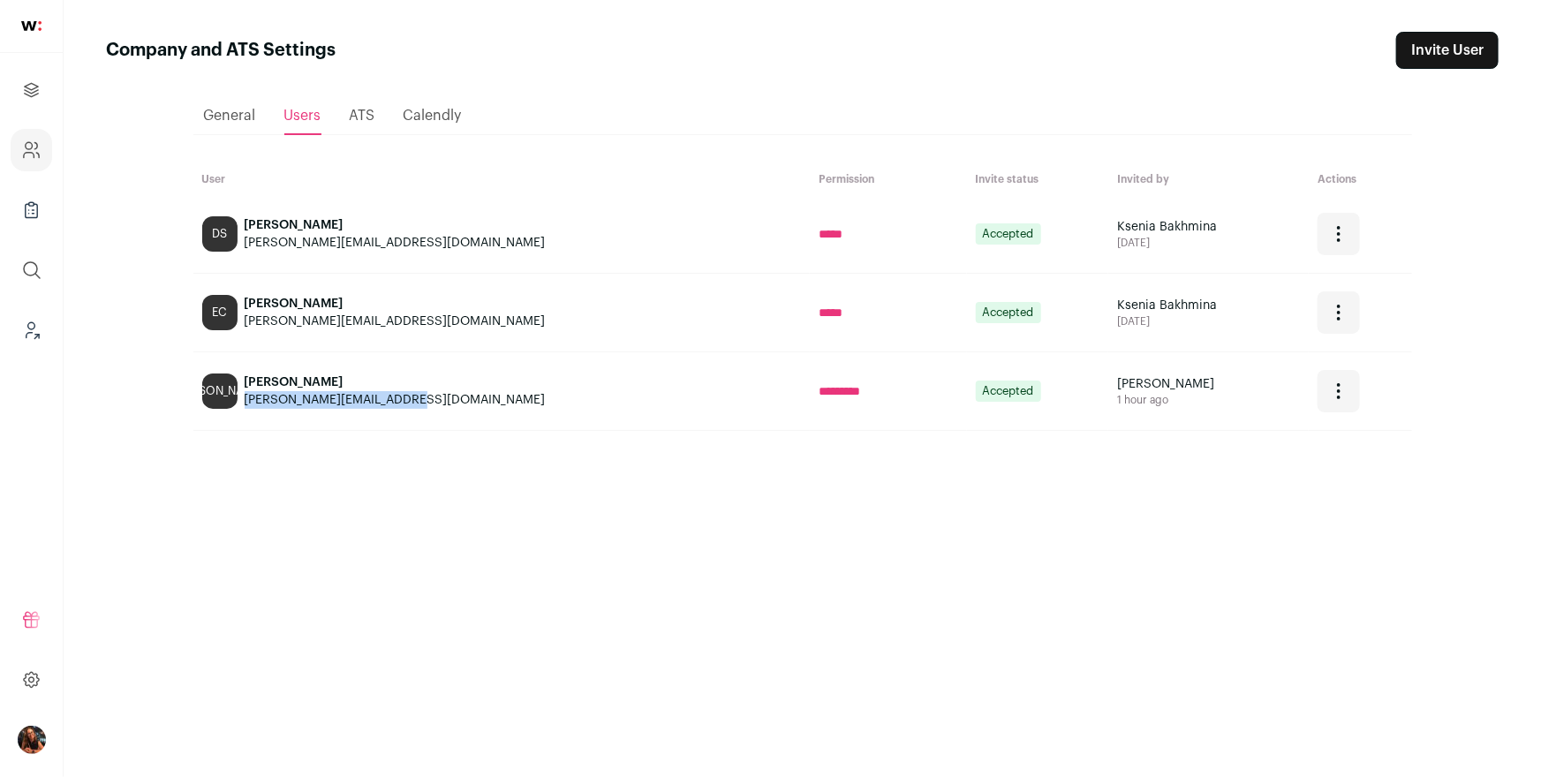
drag, startPoint x: 245, startPoint y: 397, endPoint x: 411, endPoint y: 397, distance: 166.1
click at [411, 397] on div "JO Joslin joslin.m@flex.storage.com" at bounding box center [502, 391] width 600 height 35
copy div "[PERSON_NAME][EMAIL_ADDRESS][DOMAIN_NAME]"
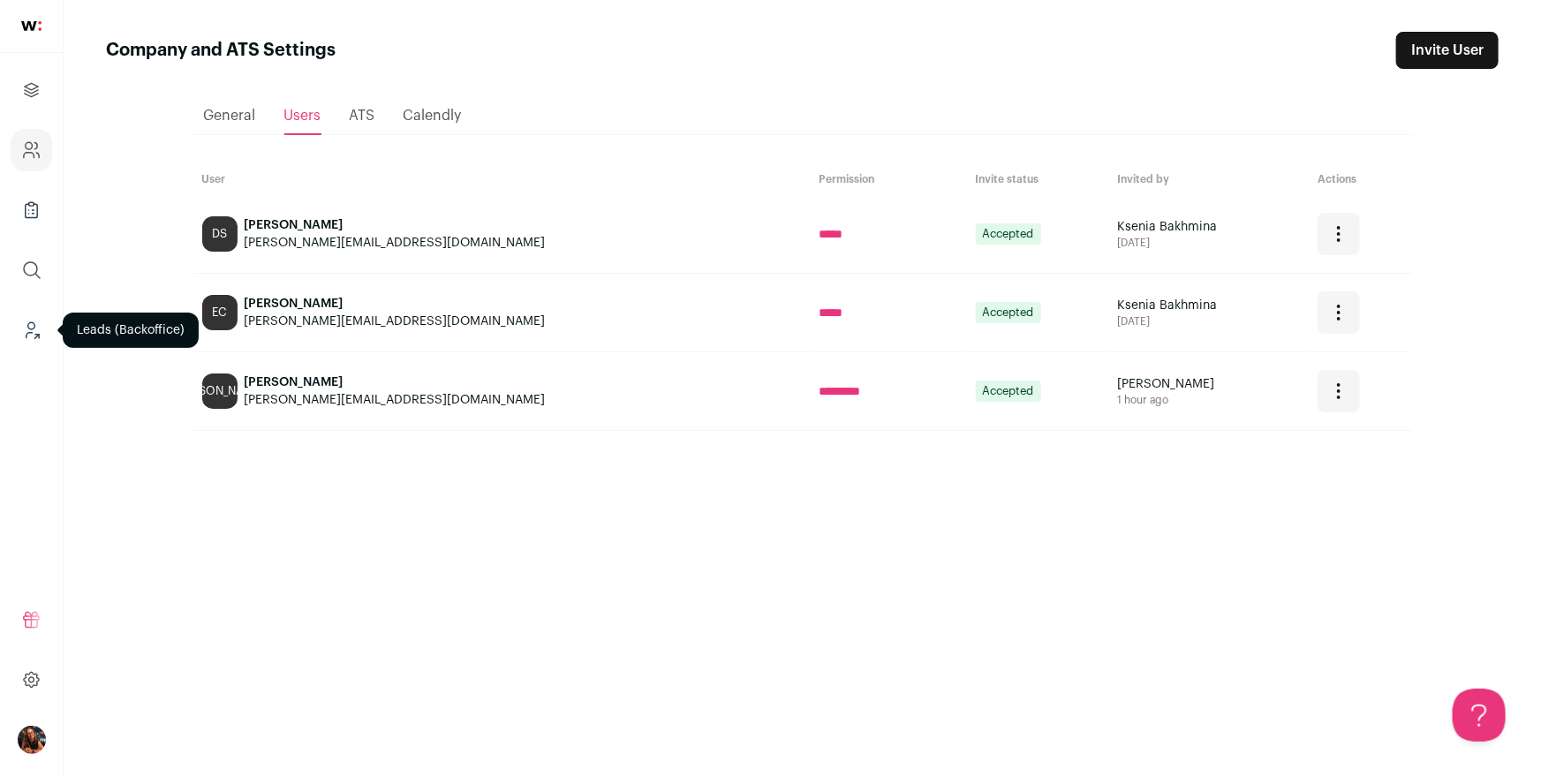
click at [22, 329] on icon "Leads (Backoffice)" at bounding box center [31, 330] width 20 height 21
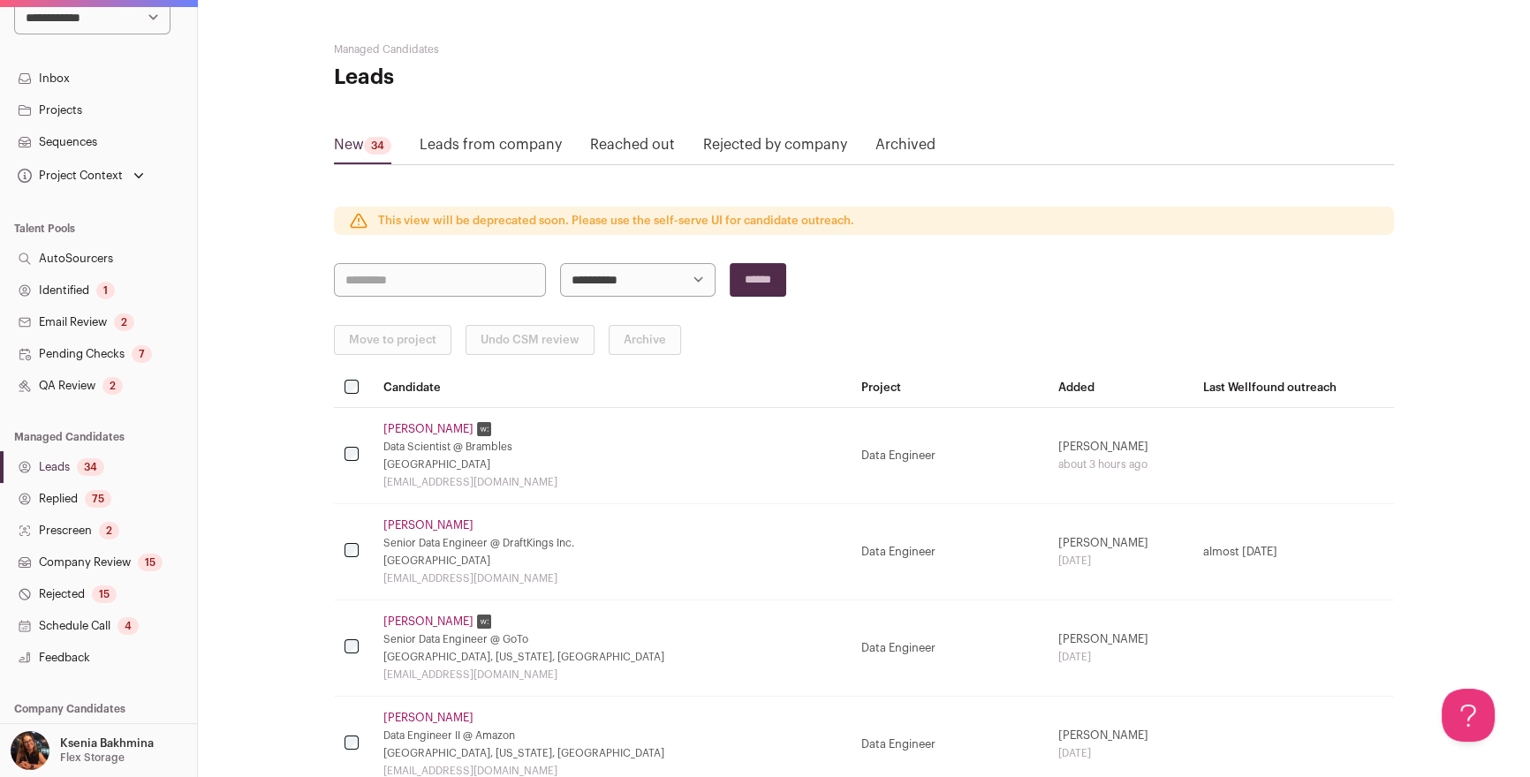
scroll to position [238, 0]
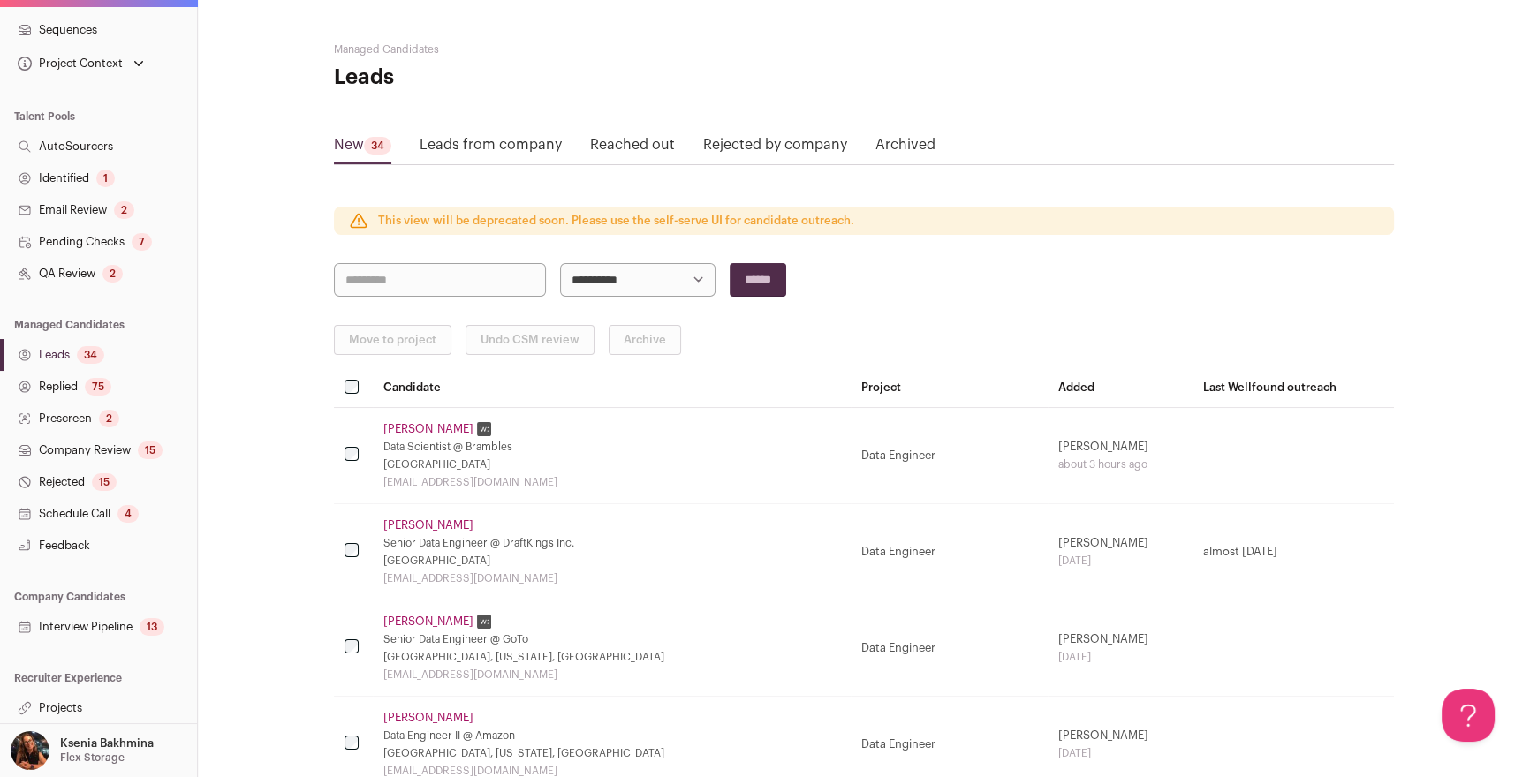
click at [93, 748] on p "Ksenia Bakhmina" at bounding box center [107, 744] width 94 height 14
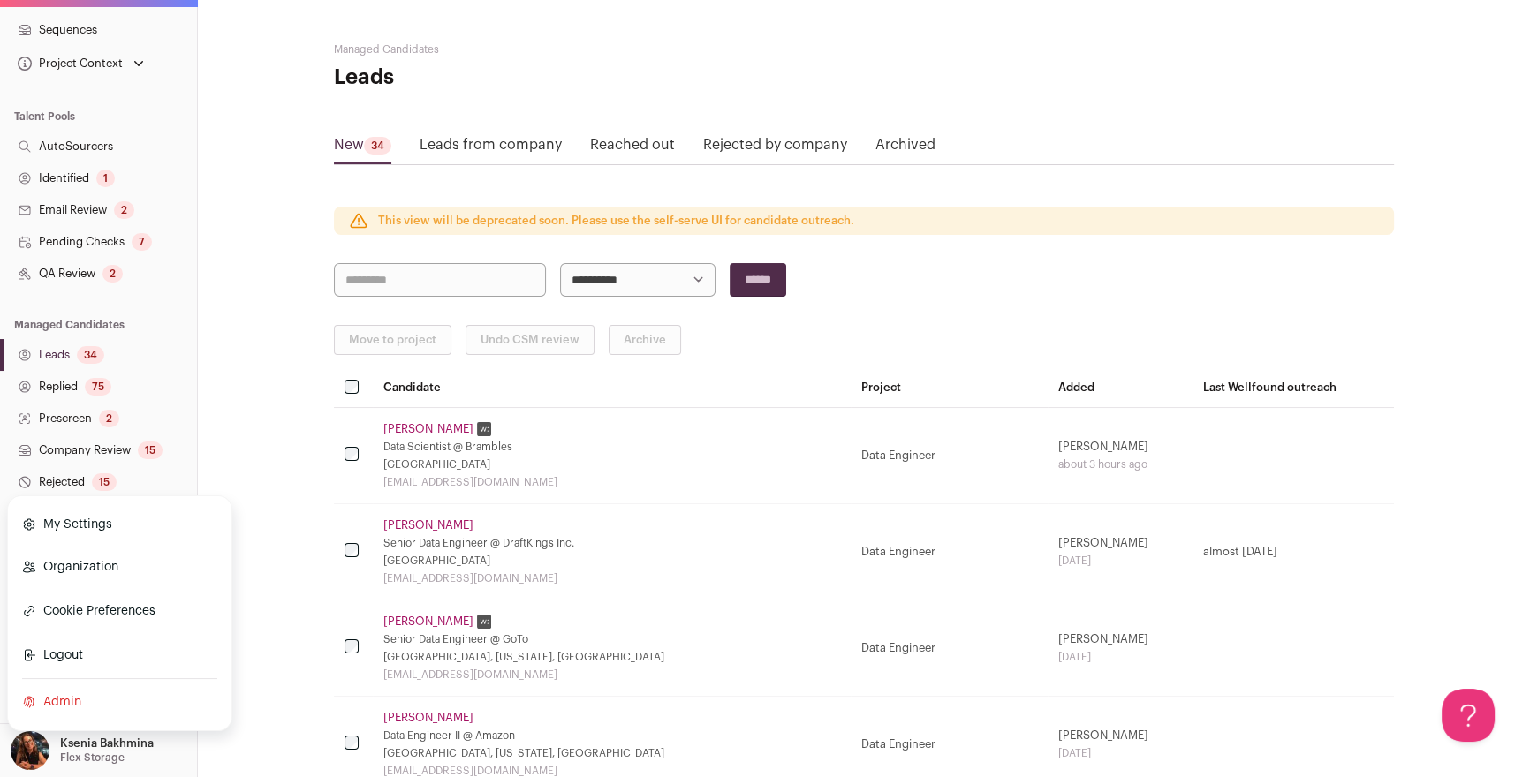
click at [74, 700] on link "Admin" at bounding box center [119, 702] width 195 height 39
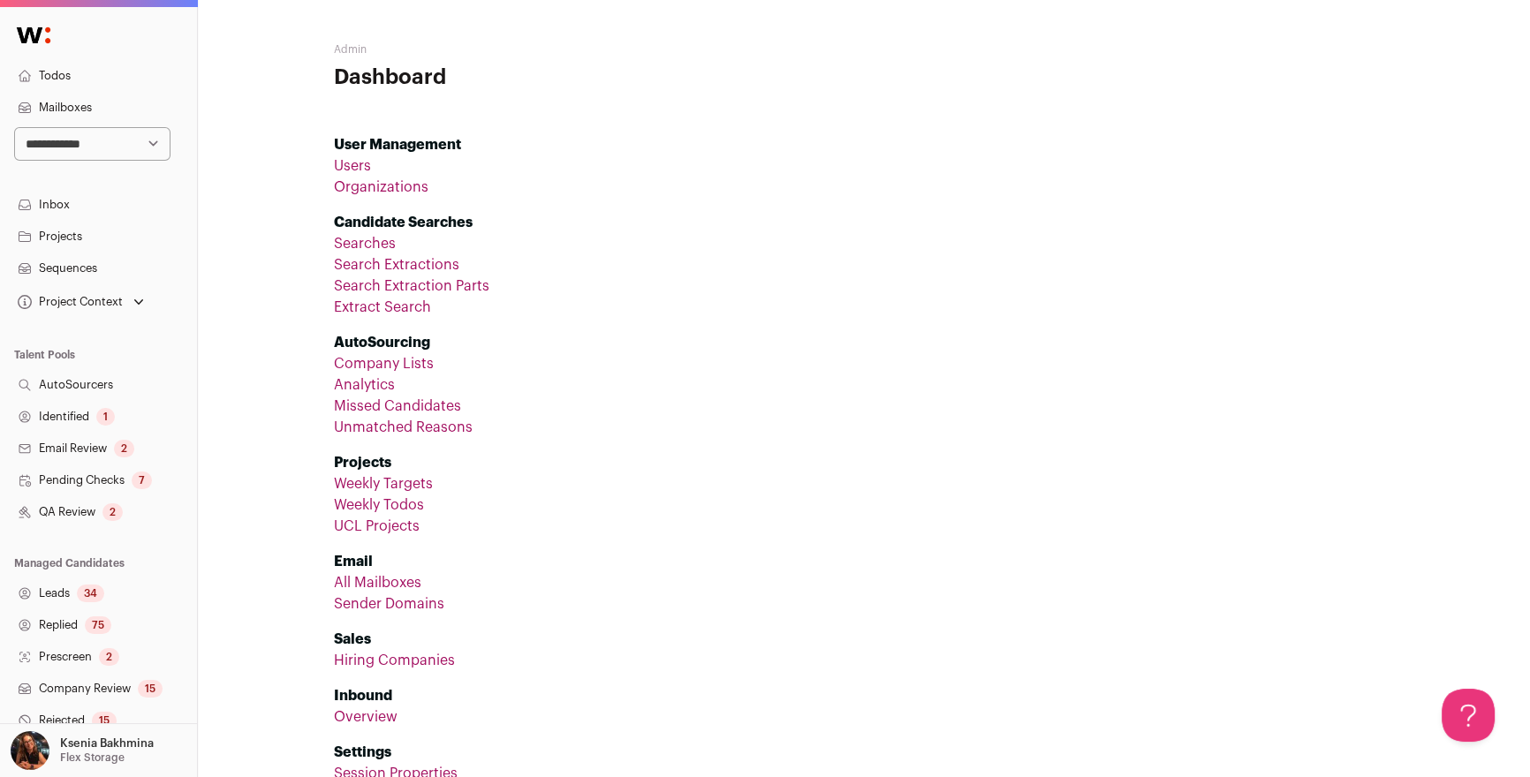
click at [360, 167] on link "Users" at bounding box center [352, 166] width 37 height 14
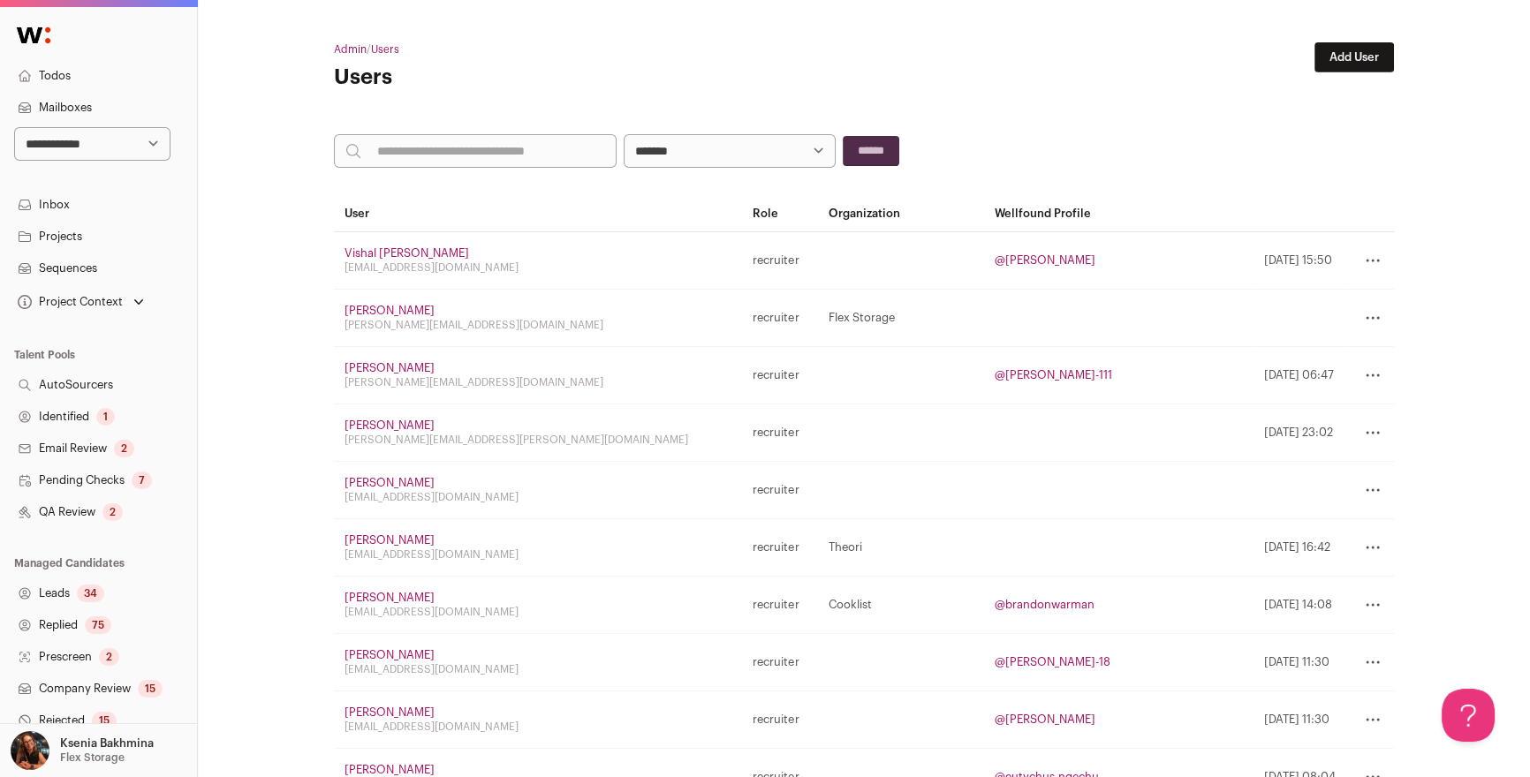
click at [424, 153] on input "search" at bounding box center [475, 151] width 283 height 34
type input "******"
click at [884, 151] on input "******" at bounding box center [871, 151] width 57 height 30
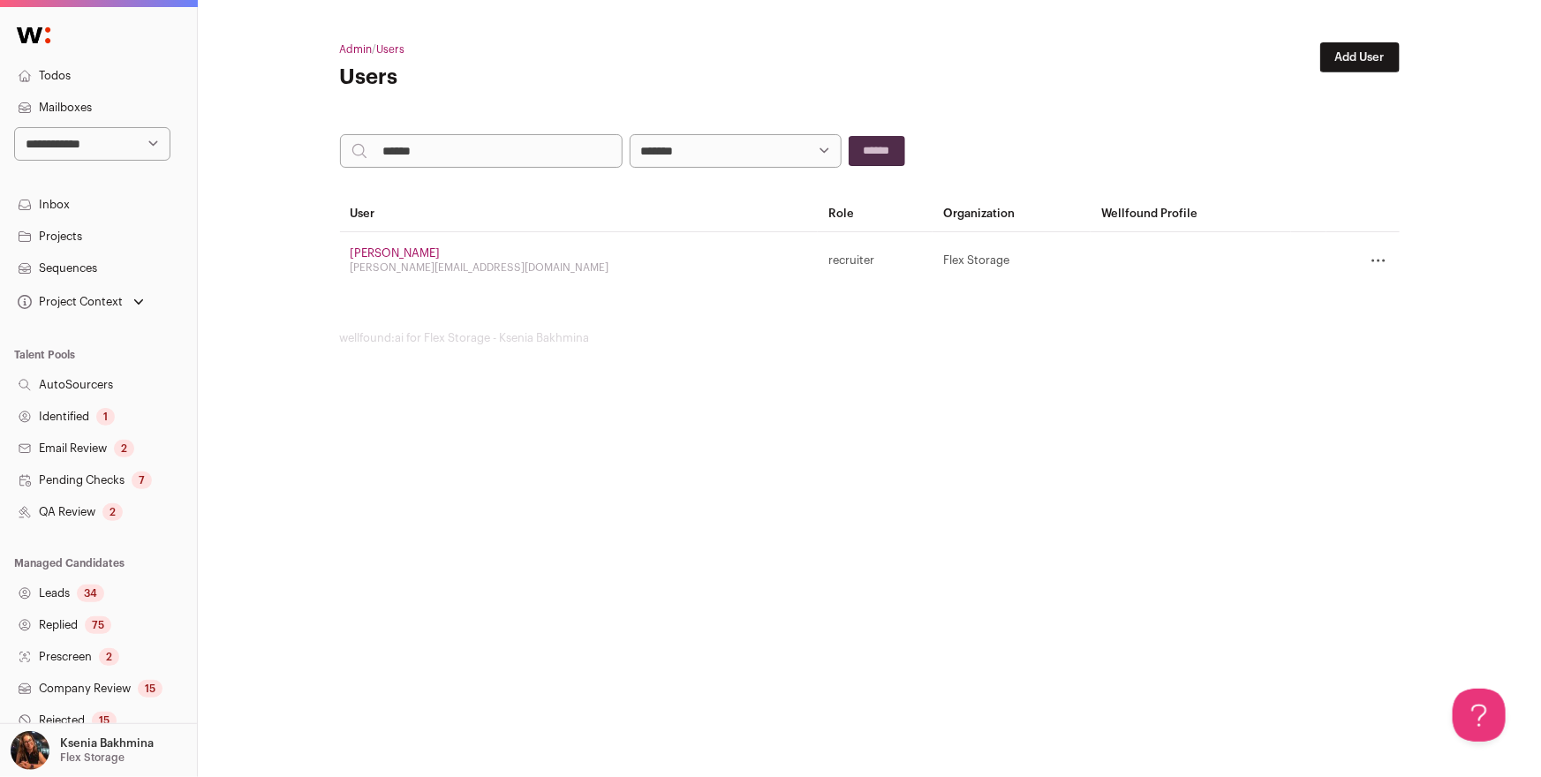
click at [369, 246] on div "[PERSON_NAME]" at bounding box center [580, 253] width 458 height 14
click at [369, 249] on link "[PERSON_NAME]" at bounding box center [396, 252] width 90 height 11
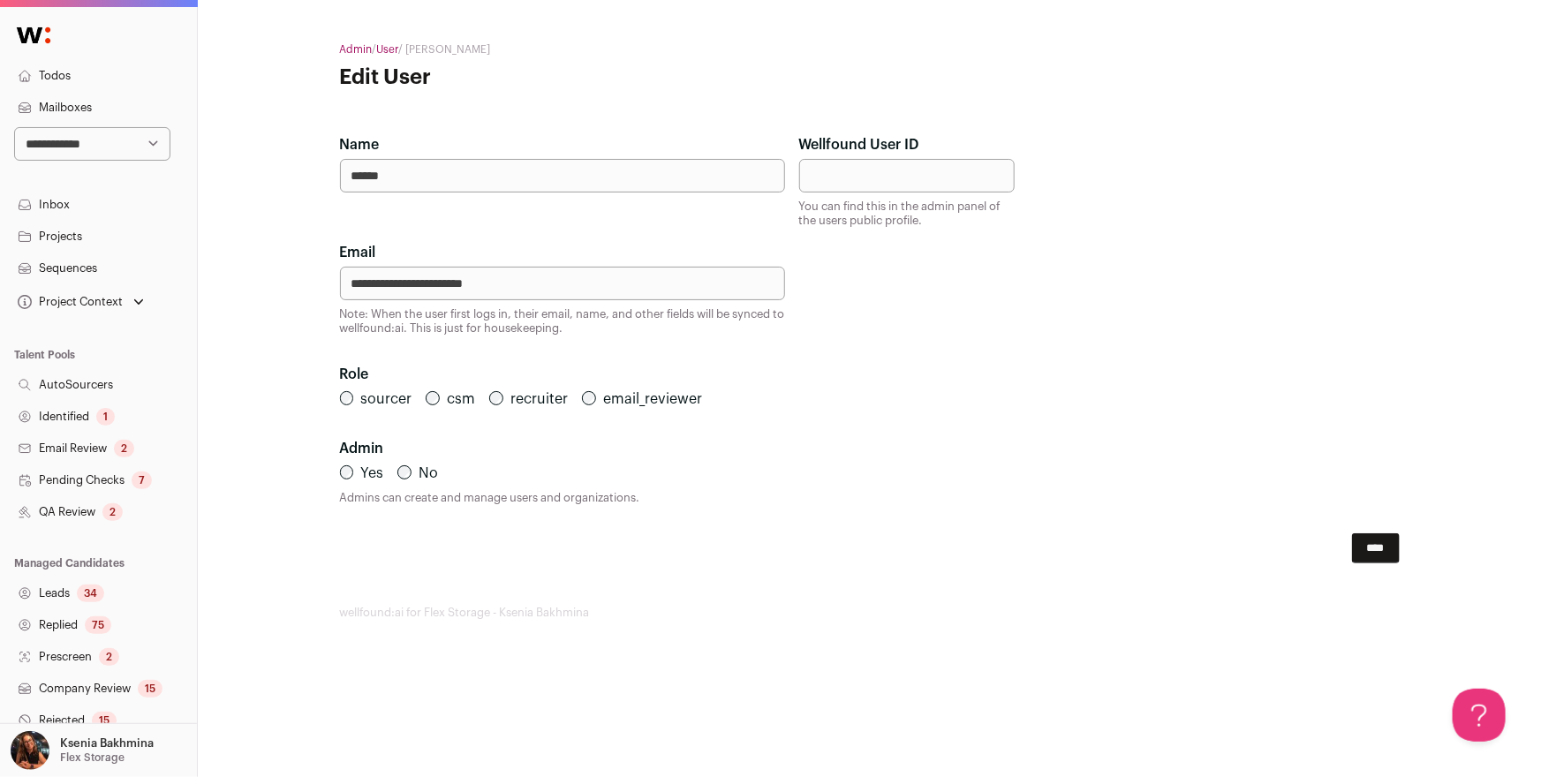
click at [519, 282] on input "**********" at bounding box center [562, 284] width 445 height 34
type input "**********"
click at [1367, 548] on input "****" at bounding box center [1376, 549] width 48 height 30
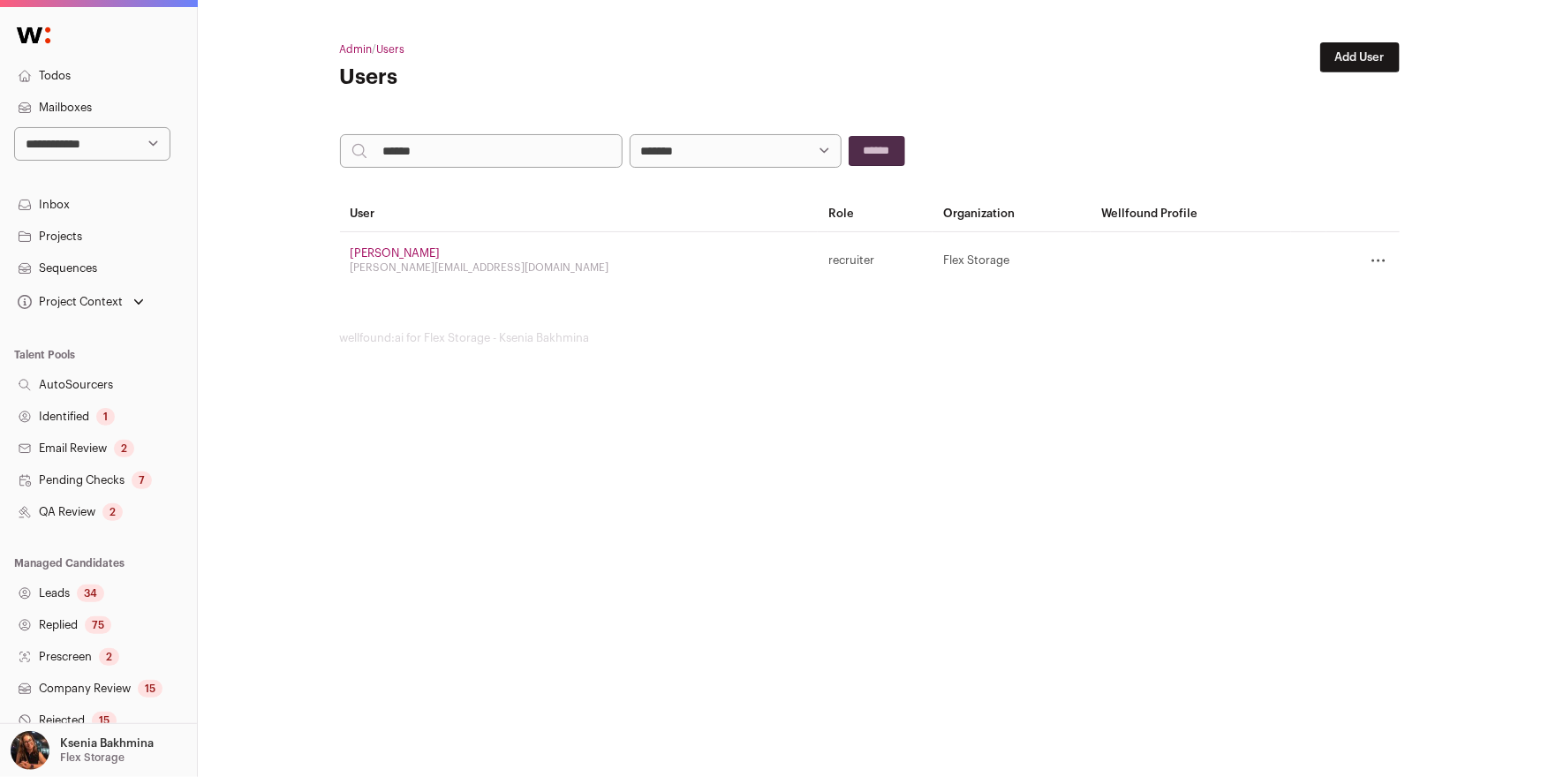
click at [865, 153] on input "******" at bounding box center [877, 151] width 57 height 30
